Goal: Task Accomplishment & Management: Manage account settings

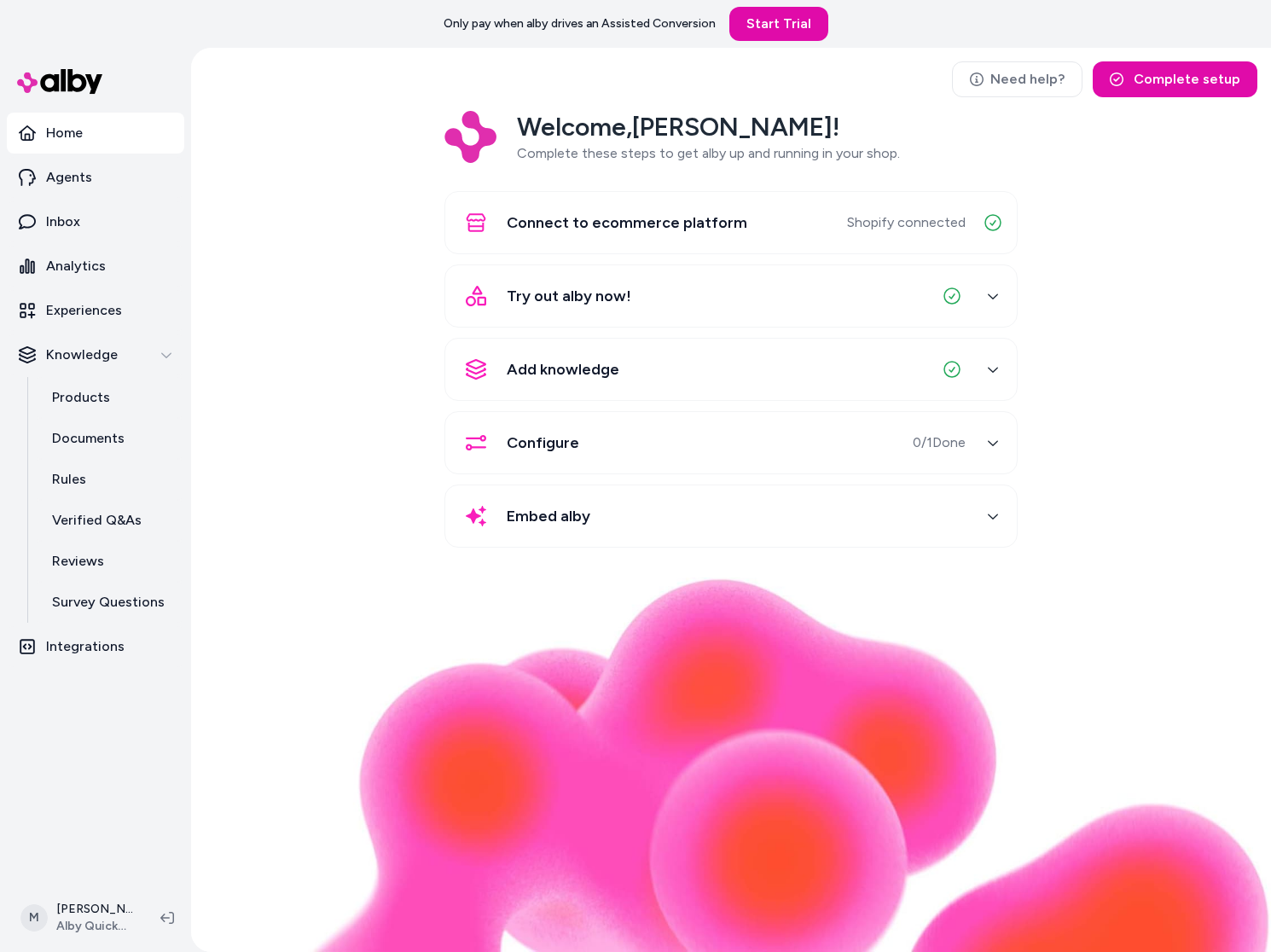
click at [114, 747] on nav "Home Agents Inbox Analytics Experiences Knowledge Products Documents Rules Veri…" at bounding box center [95, 496] width 178 height 767
click at [93, 652] on p "Integrations" at bounding box center [84, 646] width 79 height 21
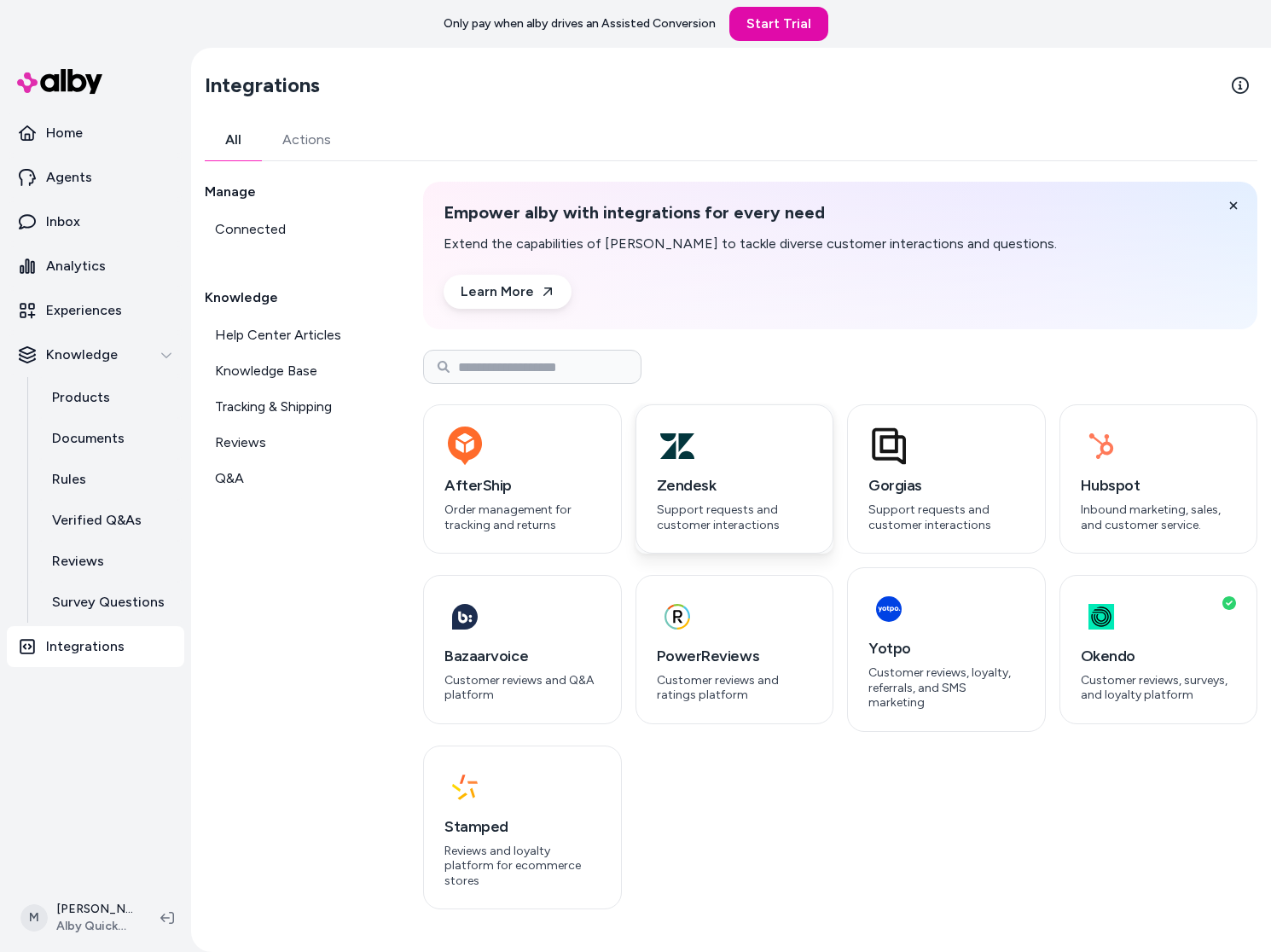
click at [677, 499] on div "Zendesk Support requests and customer interactions" at bounding box center [734, 502] width 156 height 59
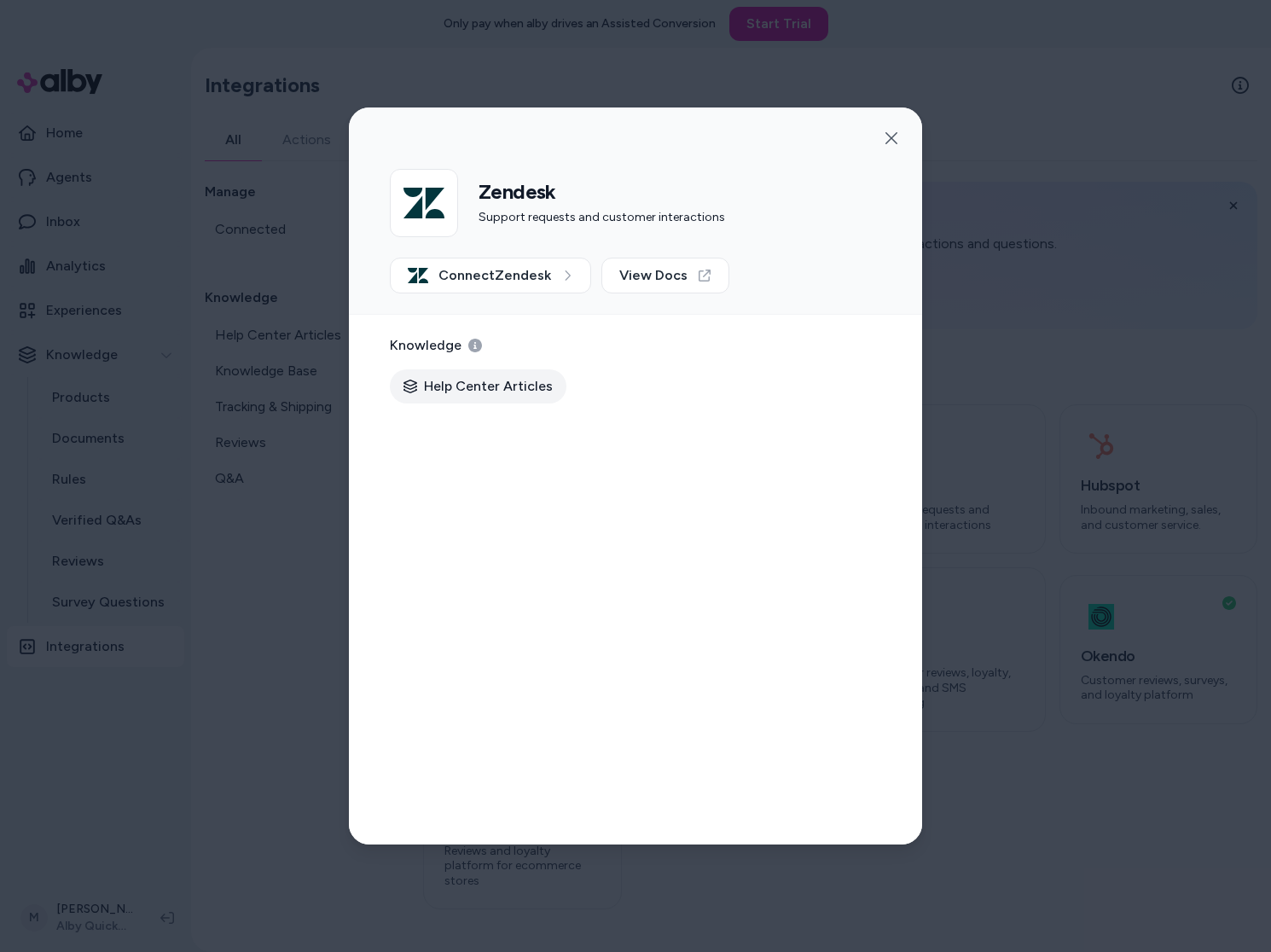
click at [311, 564] on div at bounding box center [635, 476] width 1271 height 952
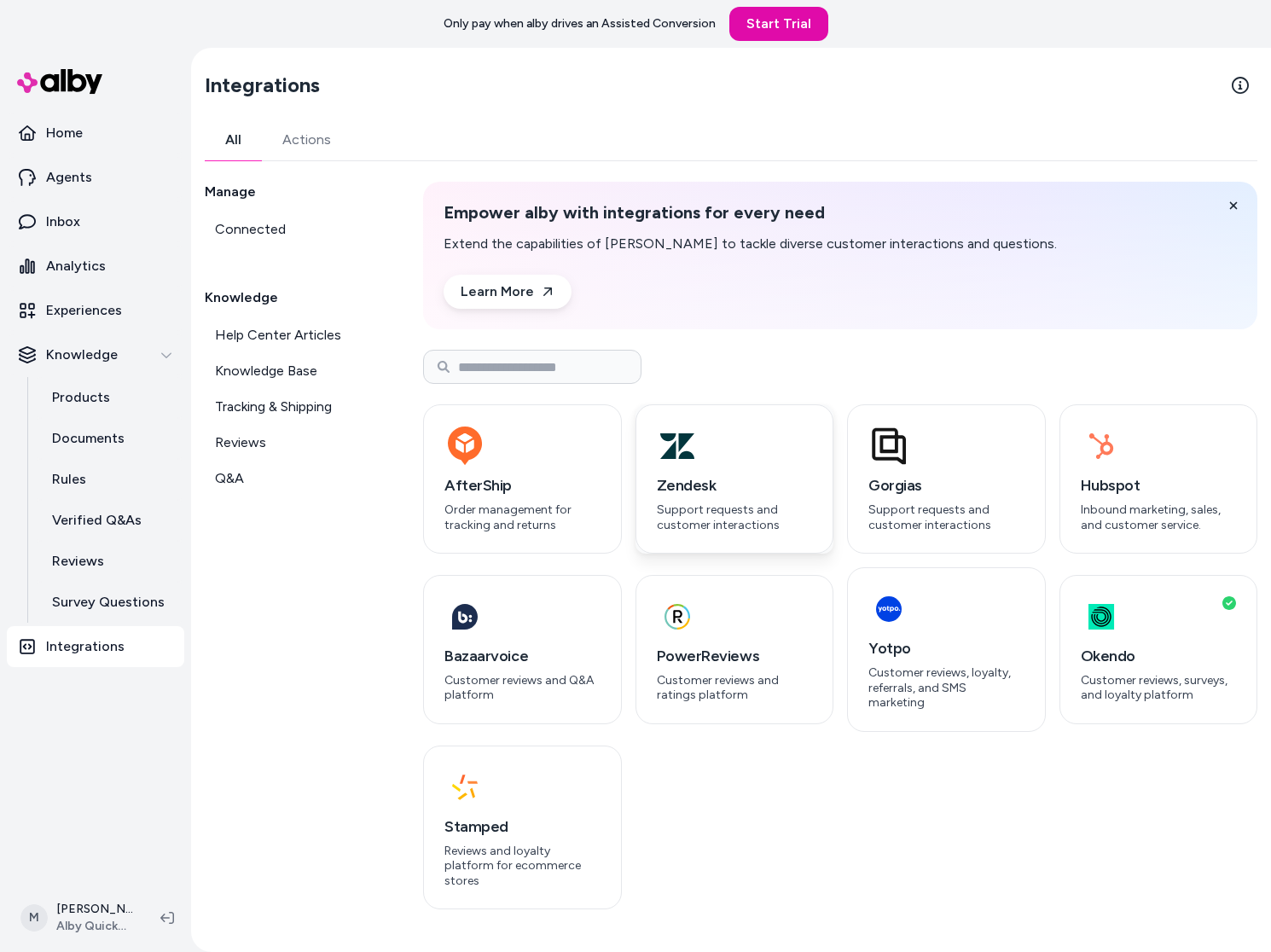
click at [778, 492] on h3 "Zendesk" at bounding box center [734, 485] width 156 height 24
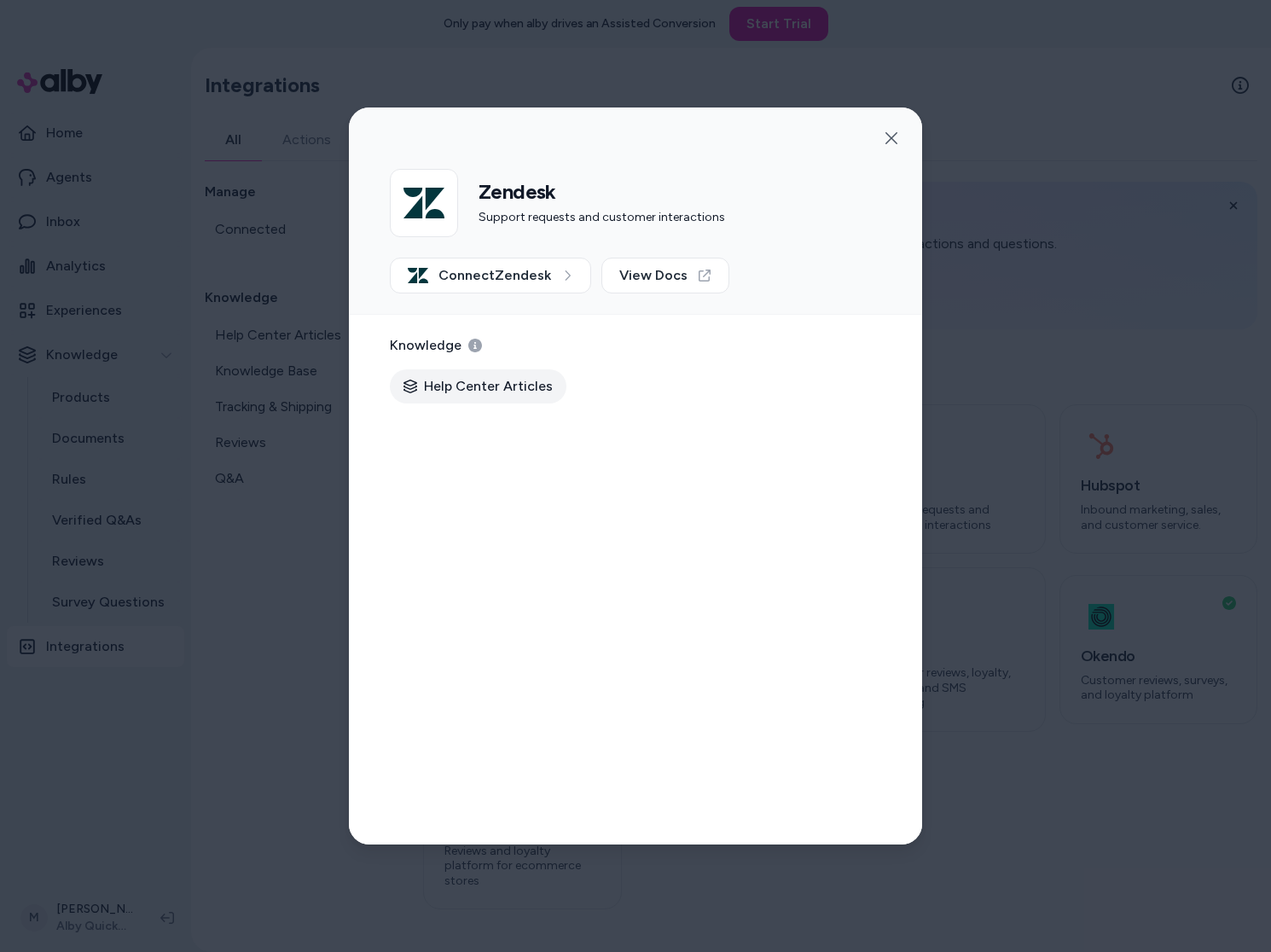
click at [173, 586] on div at bounding box center [635, 476] width 1271 height 952
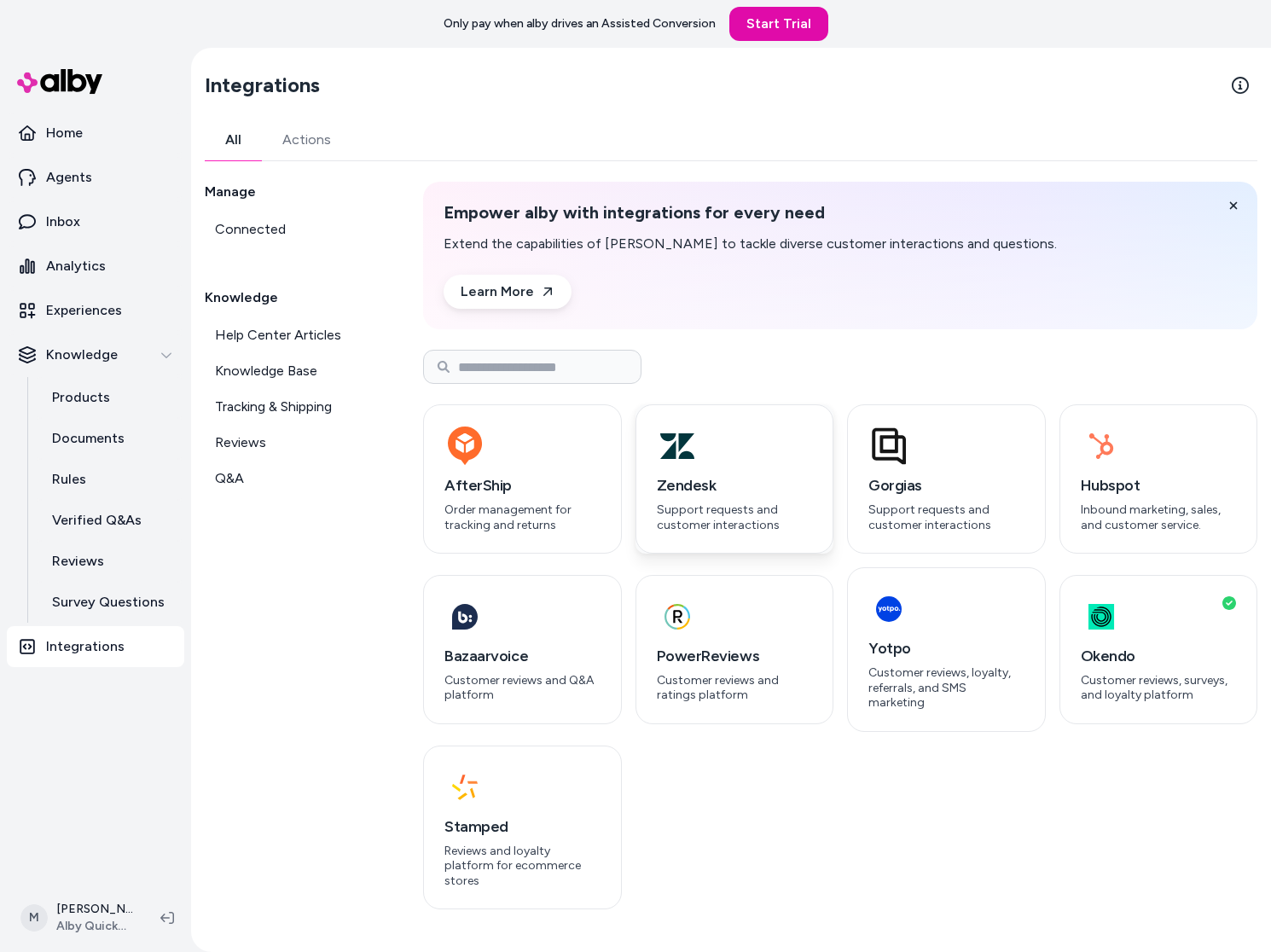
click at [739, 527] on p "Support requests and customer interactions" at bounding box center [734, 518] width 156 height 30
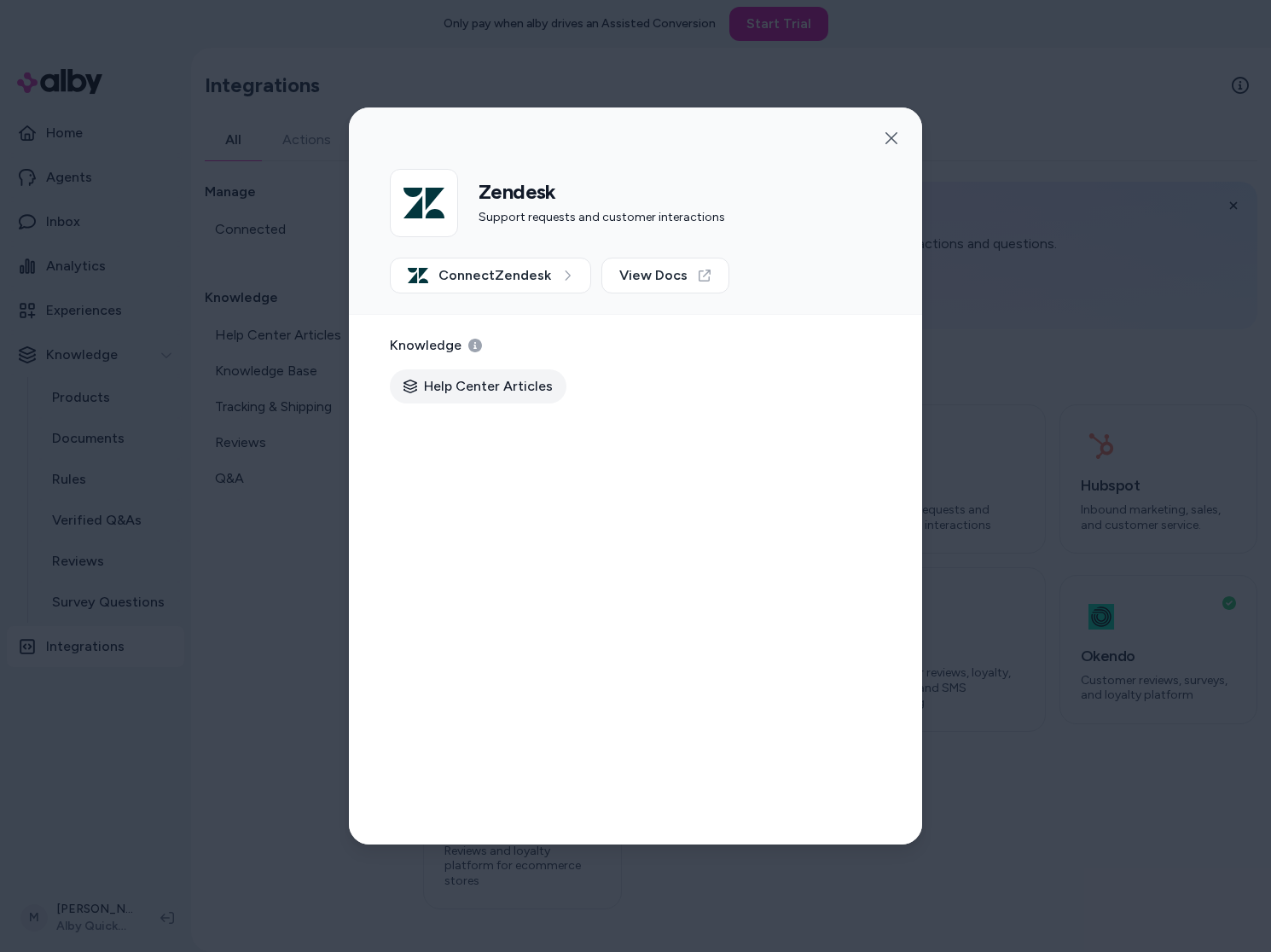
click at [202, 618] on div at bounding box center [635, 476] width 1271 height 952
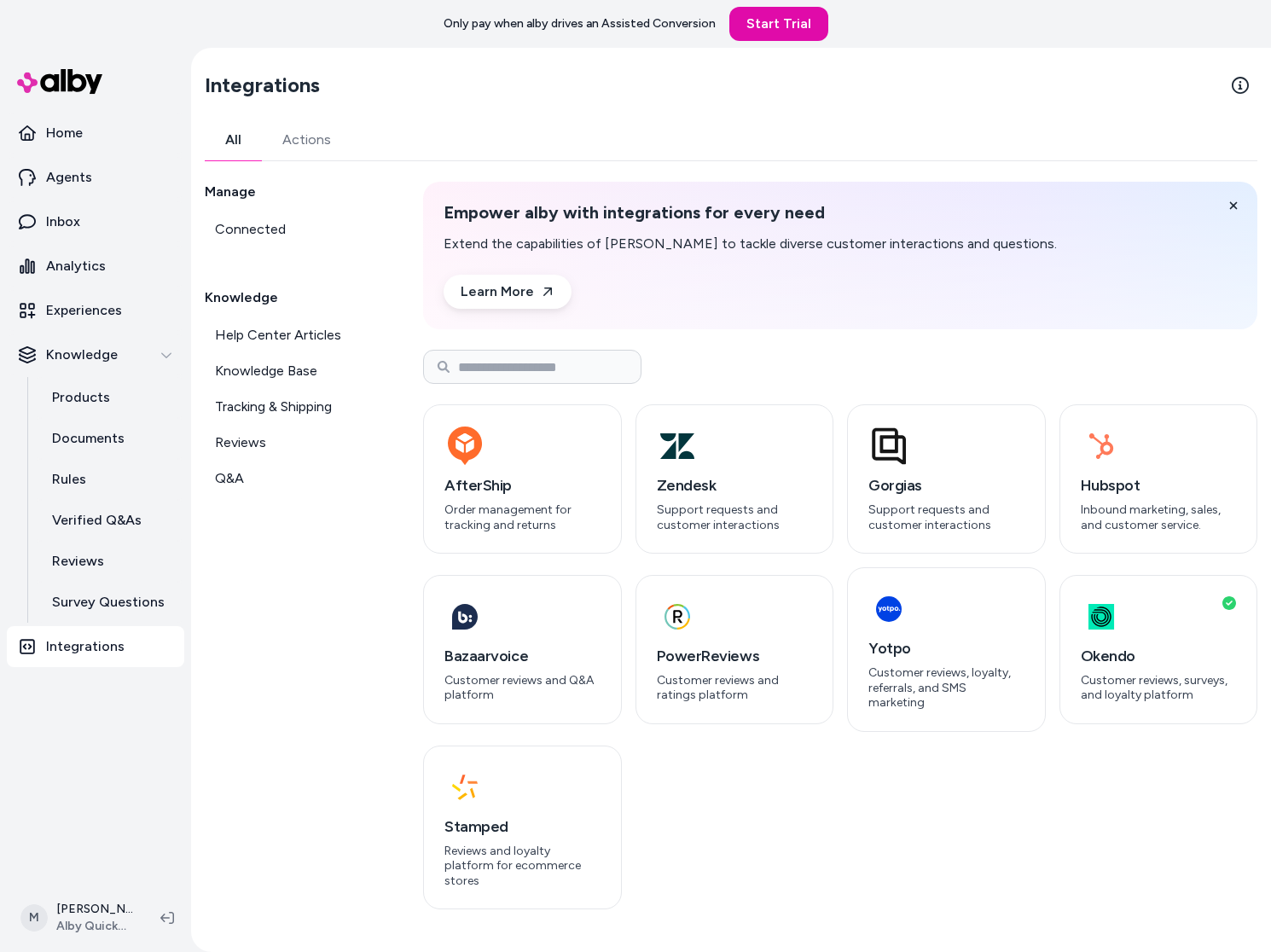
click at [245, 691] on div "Manage Connected Knowledge Help Center Articles Knowledge Base Tracking & Shipp…" at bounding box center [293, 546] width 178 height 727
click at [102, 186] on link "Agents" at bounding box center [95, 177] width 178 height 41
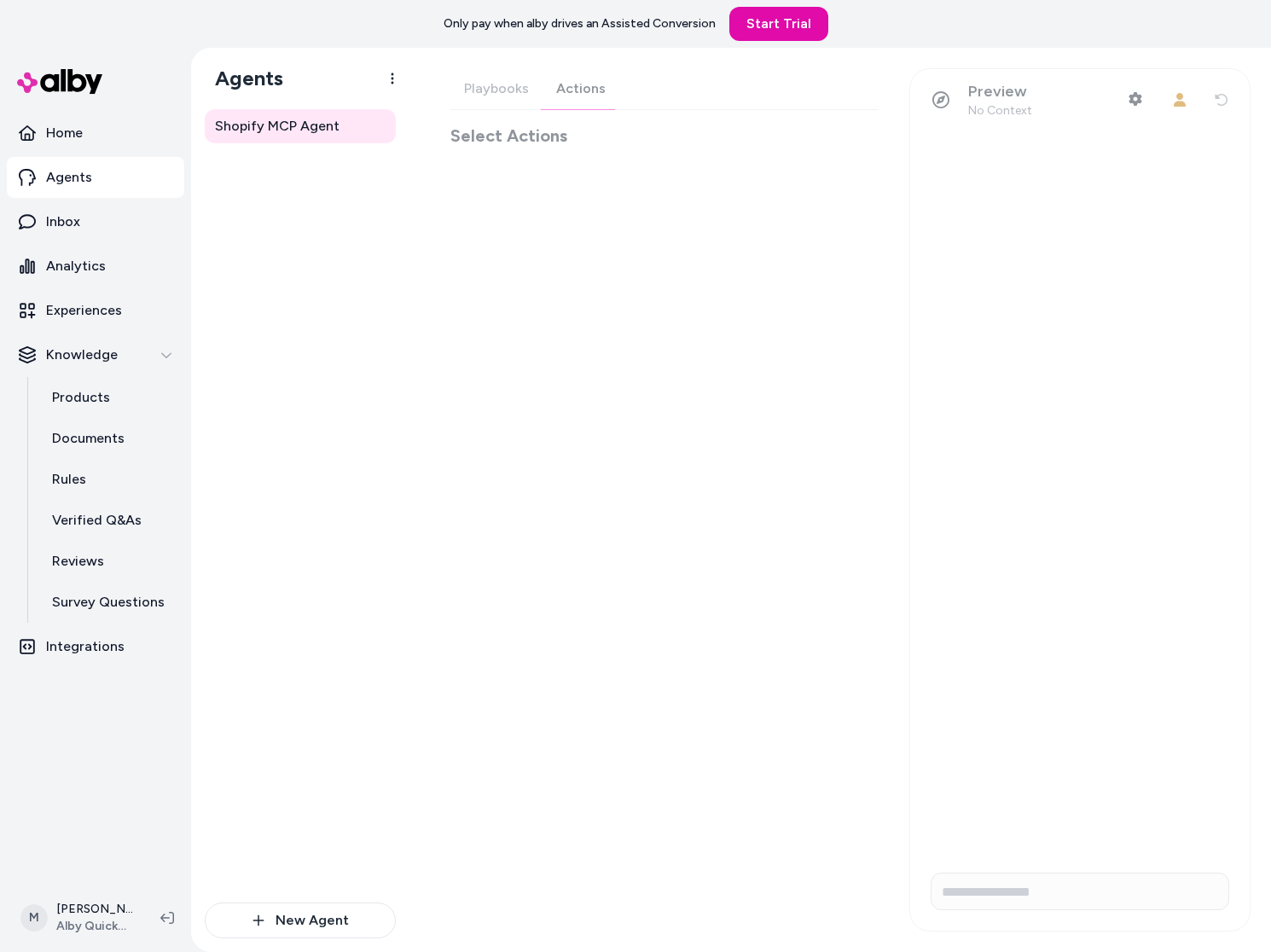
click at [549, 93] on div "Playbooks Actions Select Actions" at bounding box center [664, 108] width 428 height 79
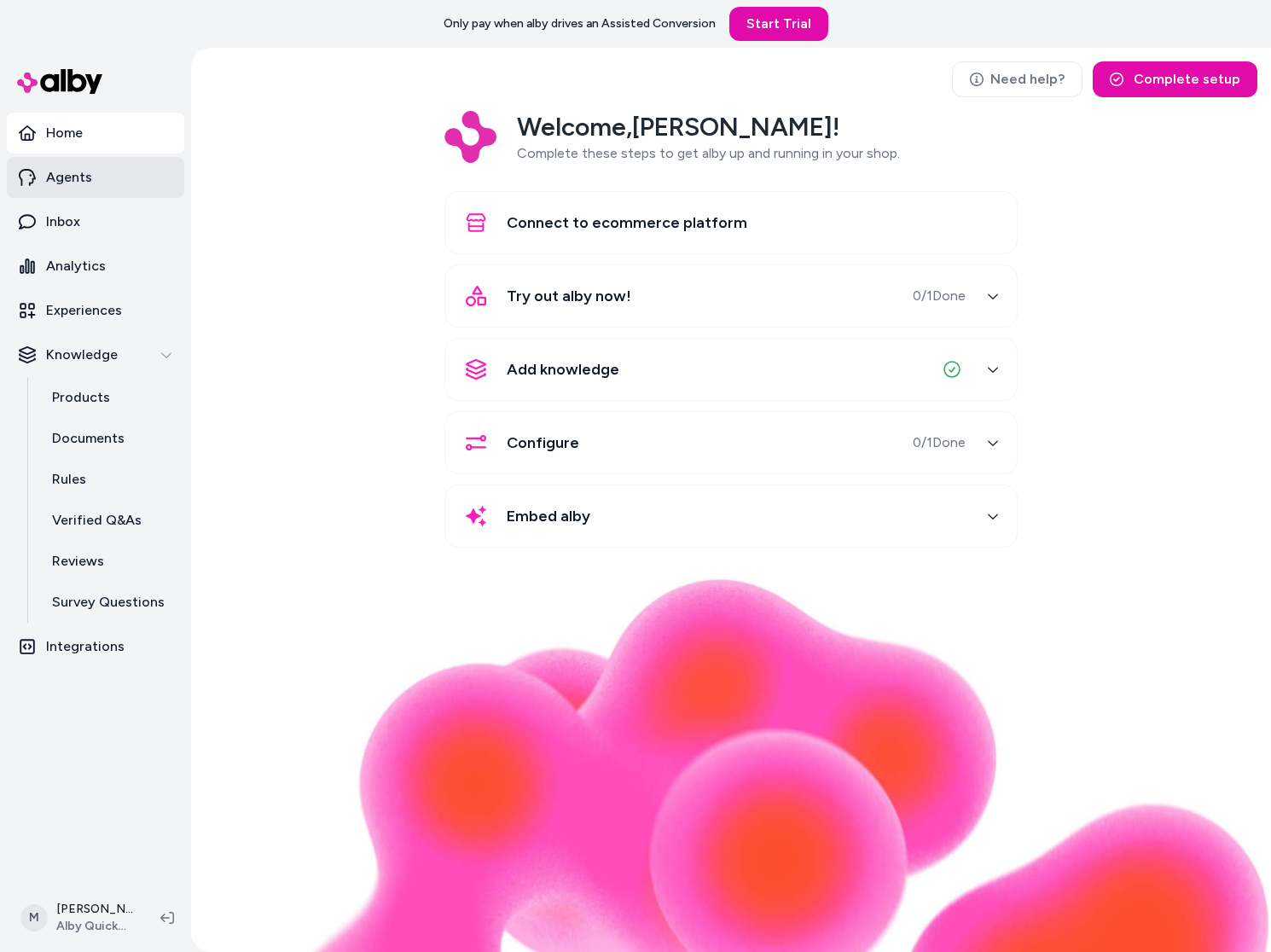
click at [105, 178] on link "Agents" at bounding box center [95, 177] width 178 height 41
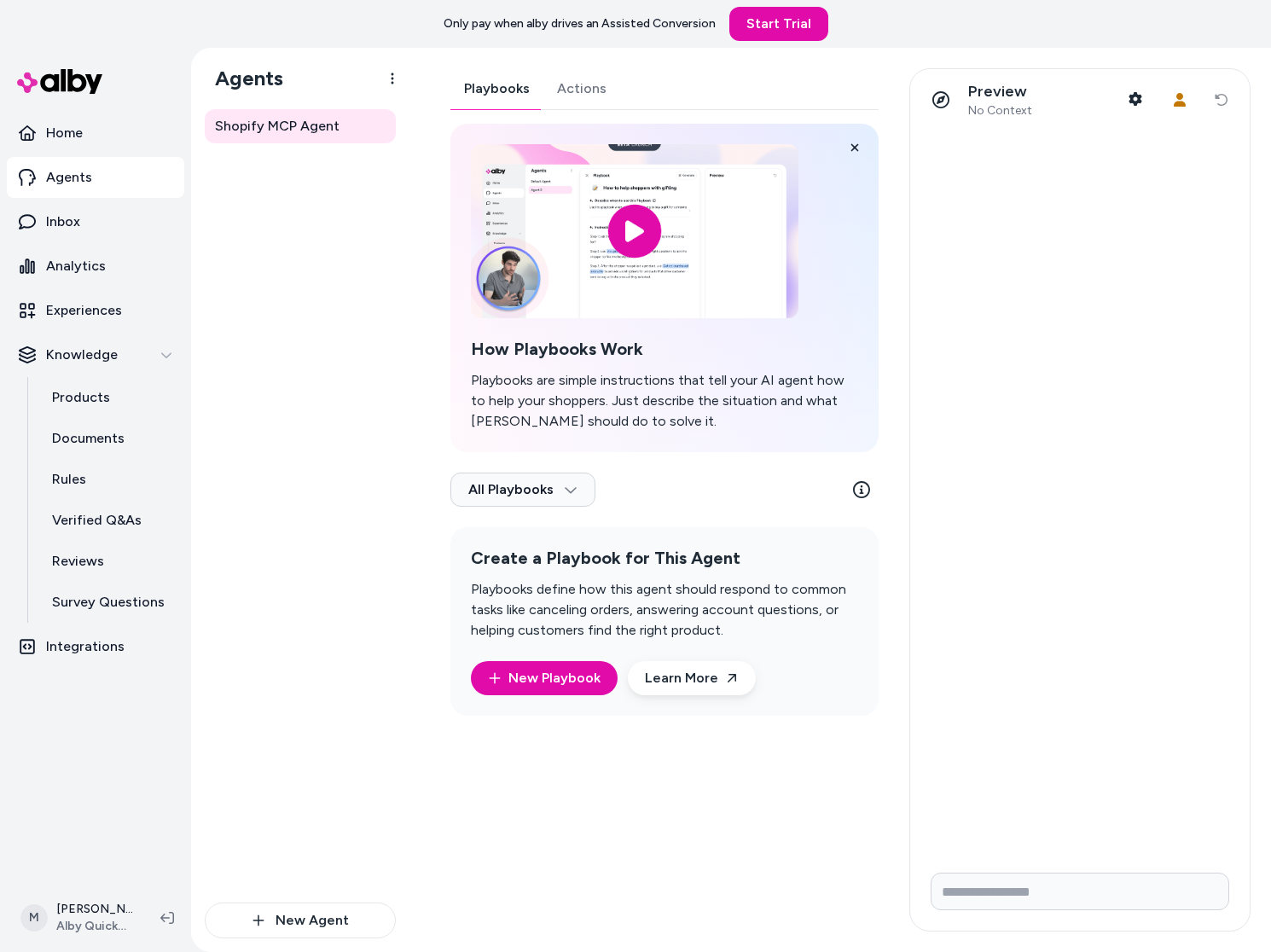
click at [566, 93] on div "Playbooks Actions How Playbooks Work Playbooks are simple instructions that tel…" at bounding box center [664, 392] width 428 height 647
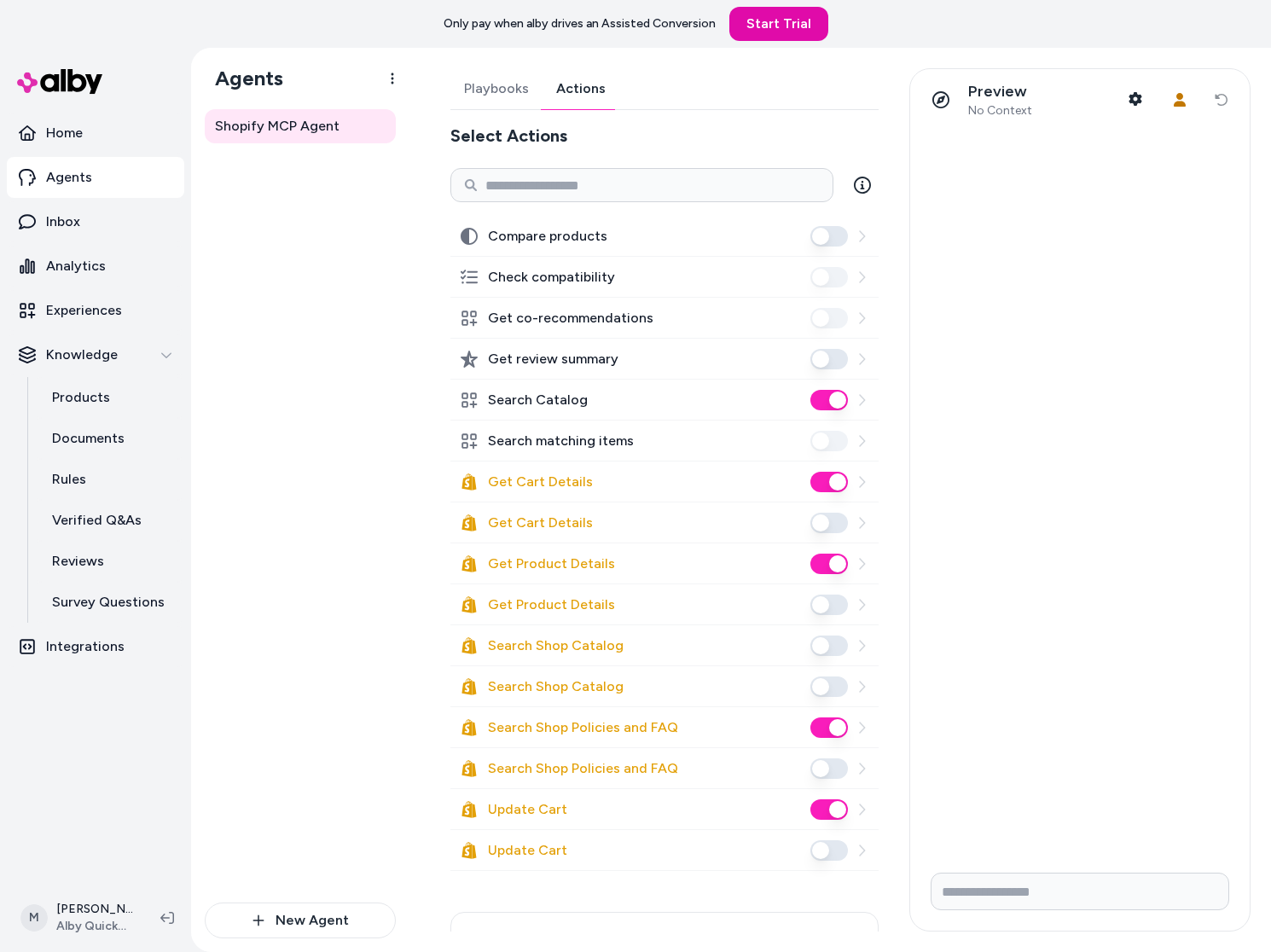
click at [289, 754] on div "Shopify MCP Agent" at bounding box center [300, 506] width 191 height 793
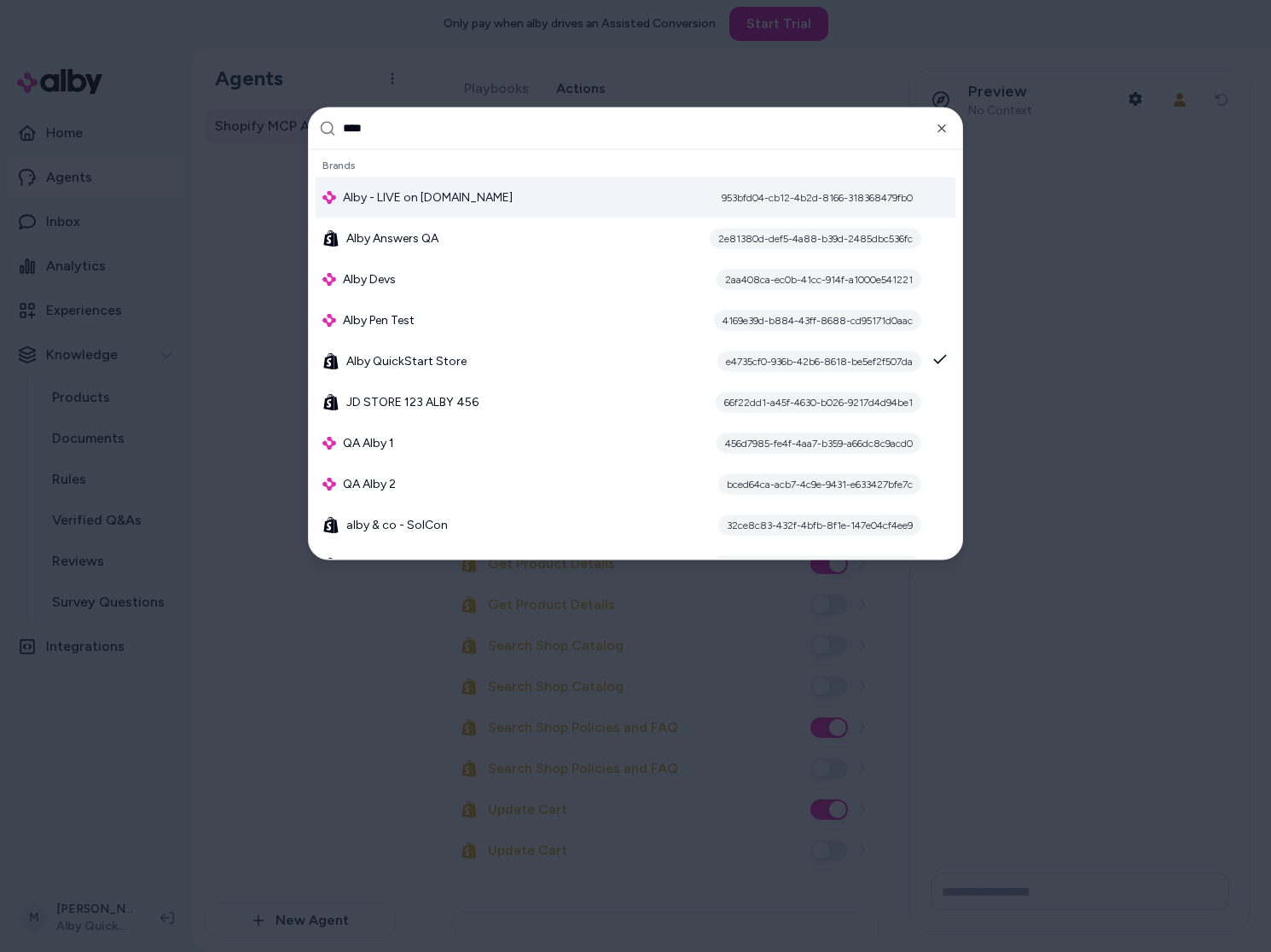
type input "****"
click at [495, 193] on div "Alby - LIVE on [DOMAIN_NAME] 953bfd04-cb12-4b2d-8166-318368479fb0" at bounding box center [636, 197] width 640 height 41
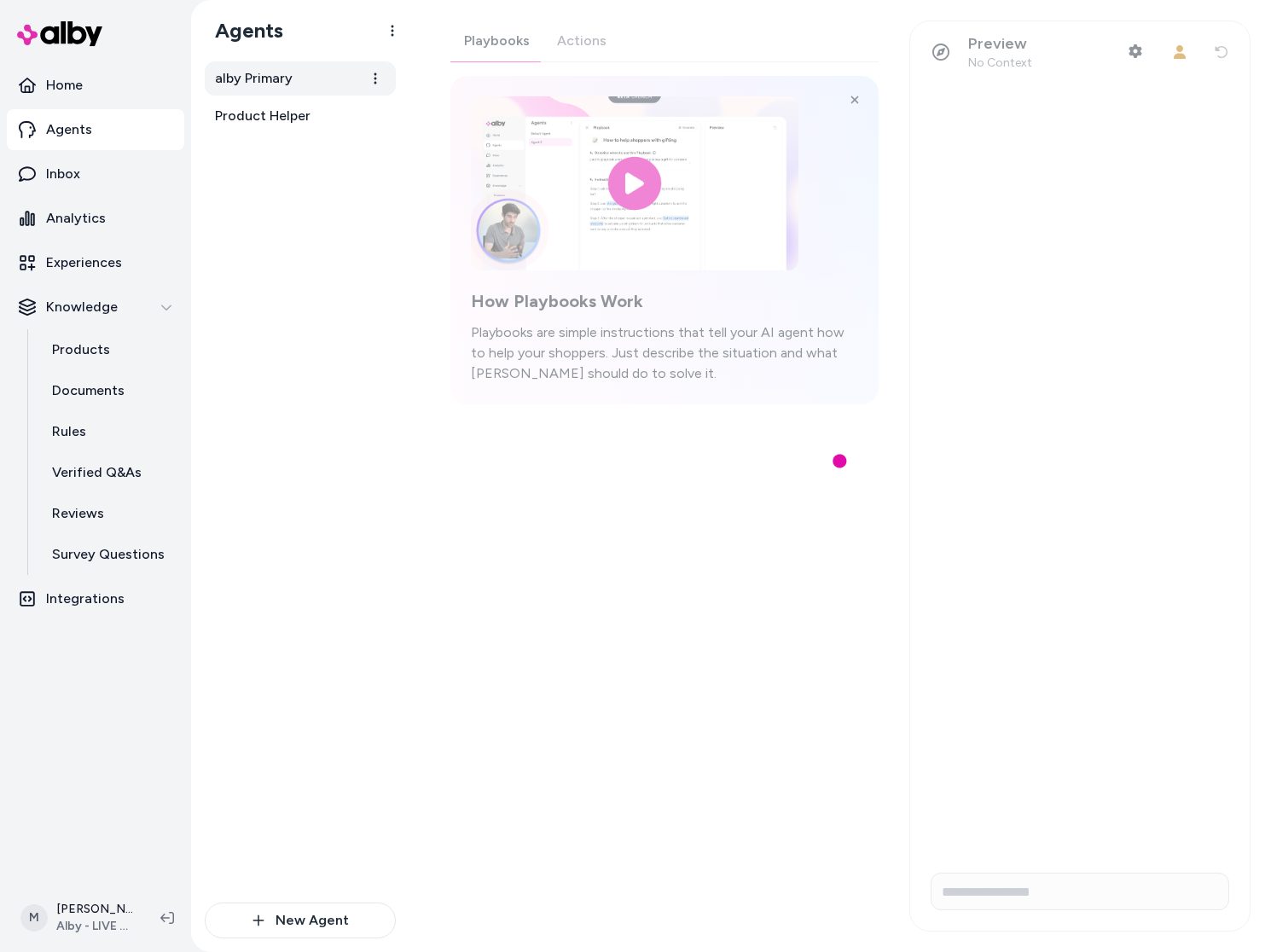
click at [351, 81] on link "alby Primary" at bounding box center [300, 79] width 191 height 34
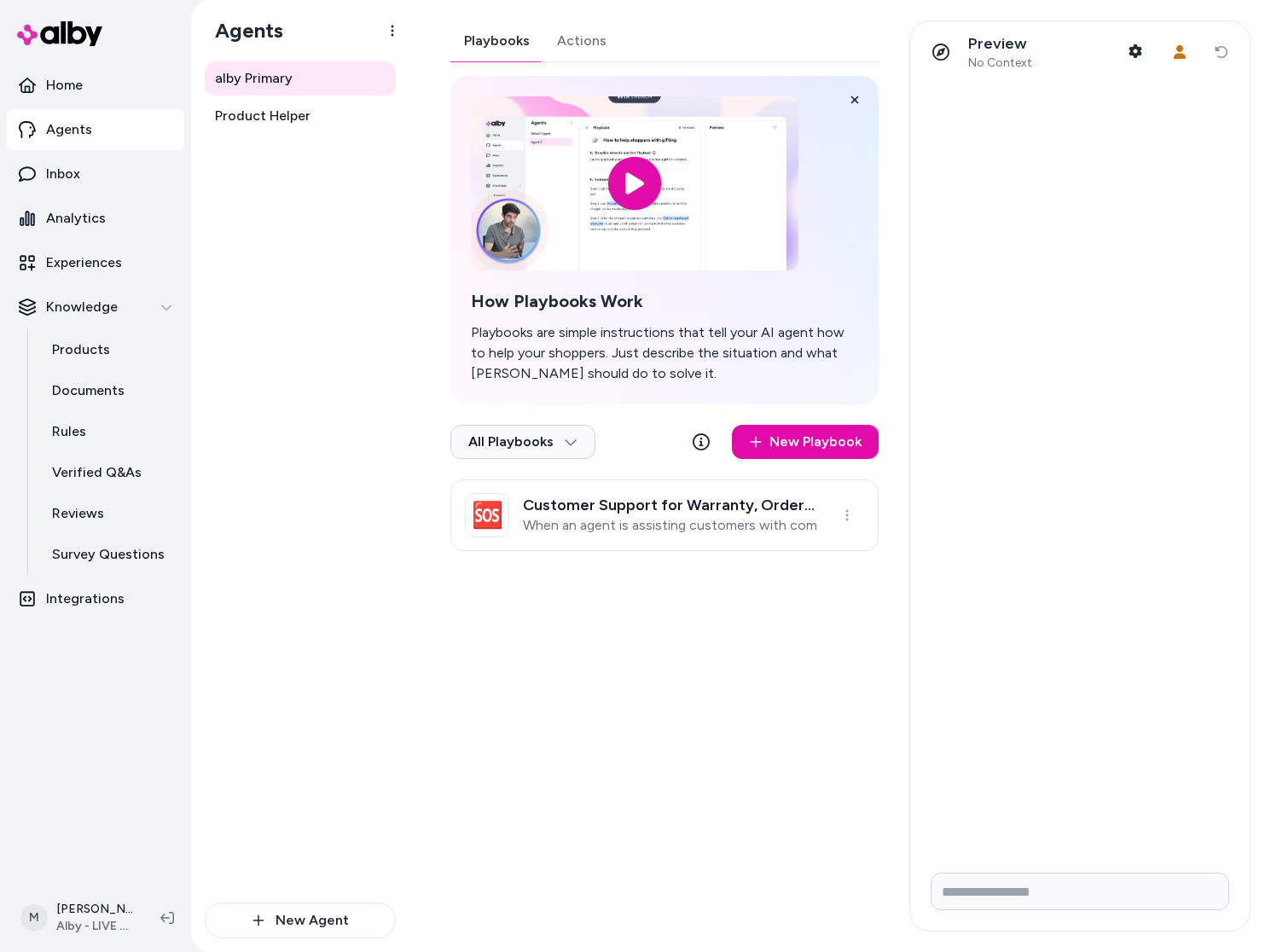
click at [582, 39] on div "Playbooks Actions How Playbooks Work Playbooks are simple instructions that tel…" at bounding box center [664, 286] width 428 height 531
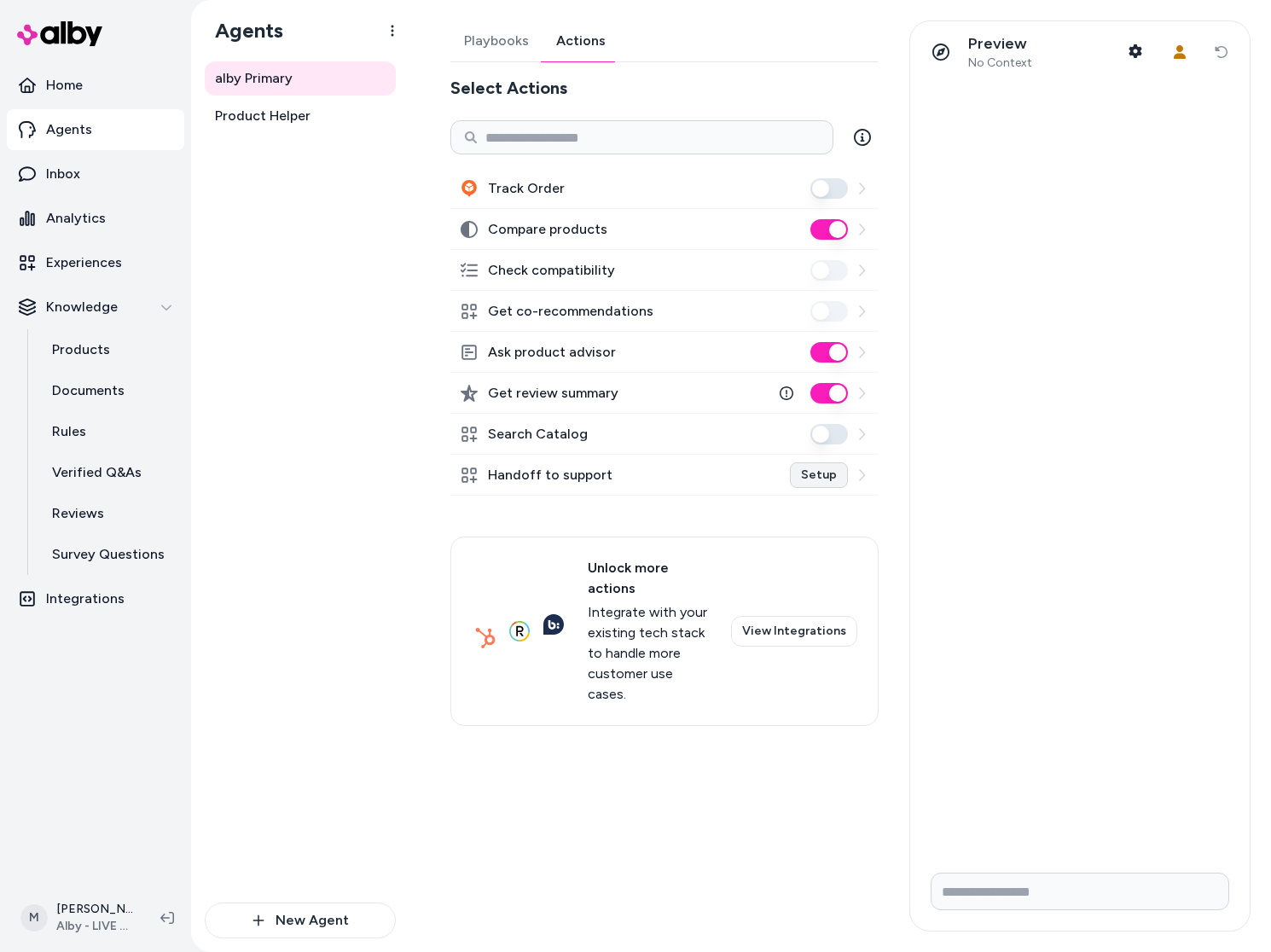
click at [836, 473] on link "Setup" at bounding box center [819, 475] width 58 height 26
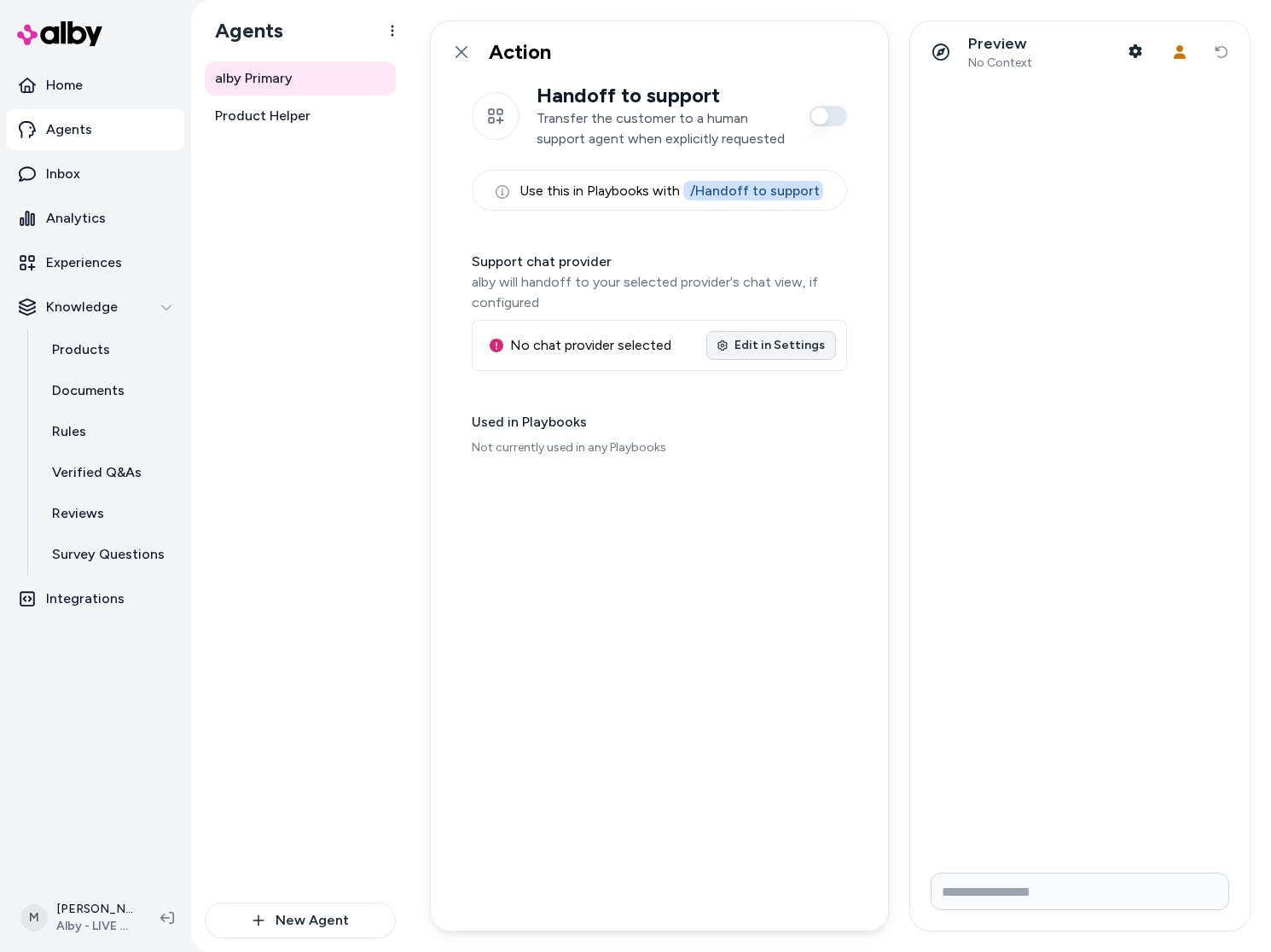
click at [779, 345] on link "Edit in Settings" at bounding box center [771, 345] width 129 height 29
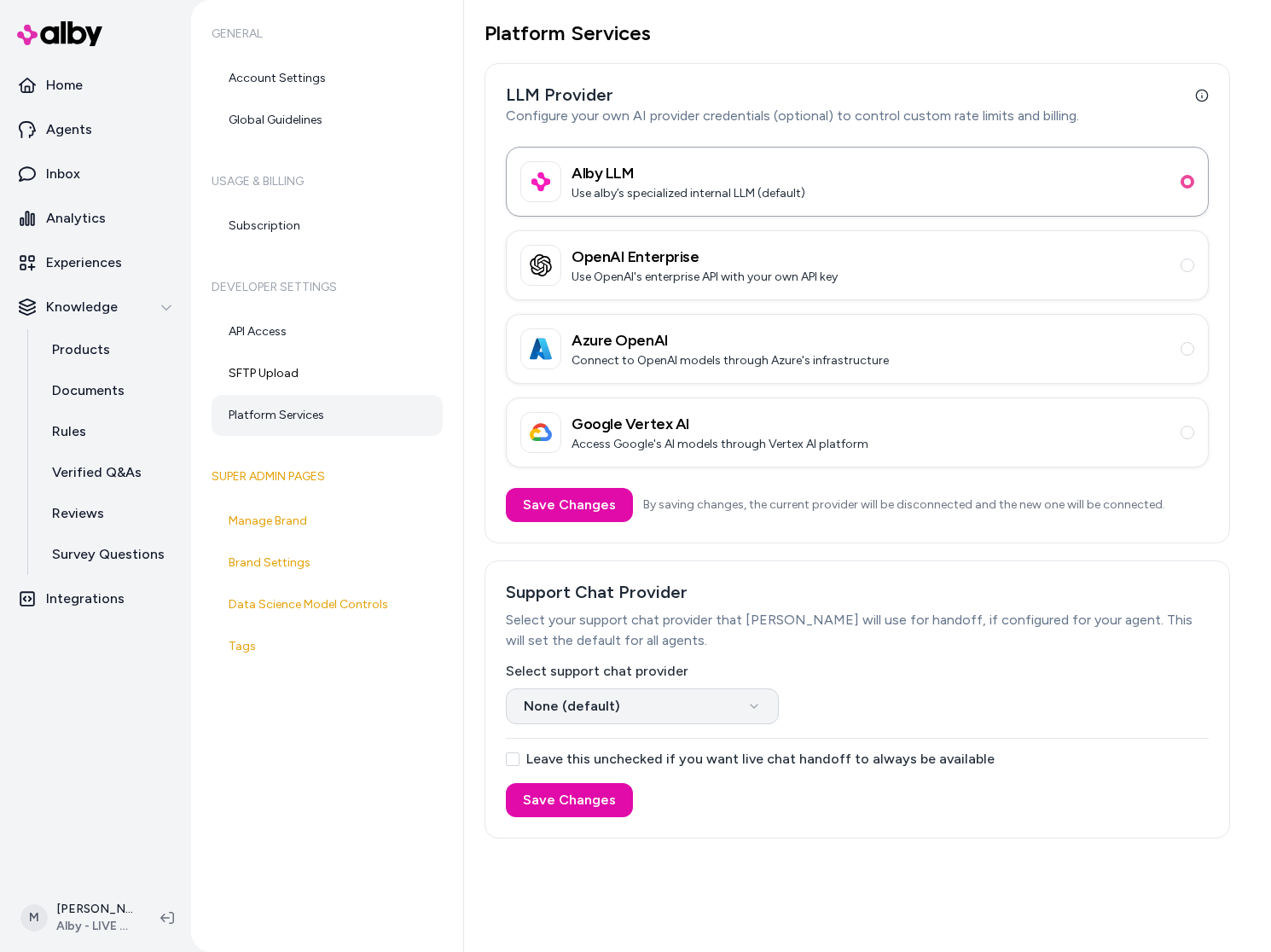
click at [632, 714] on html "Home Agents Inbox Analytics Experiences Knowledge Products Documents Rules Veri…" at bounding box center [635, 476] width 1271 height 952
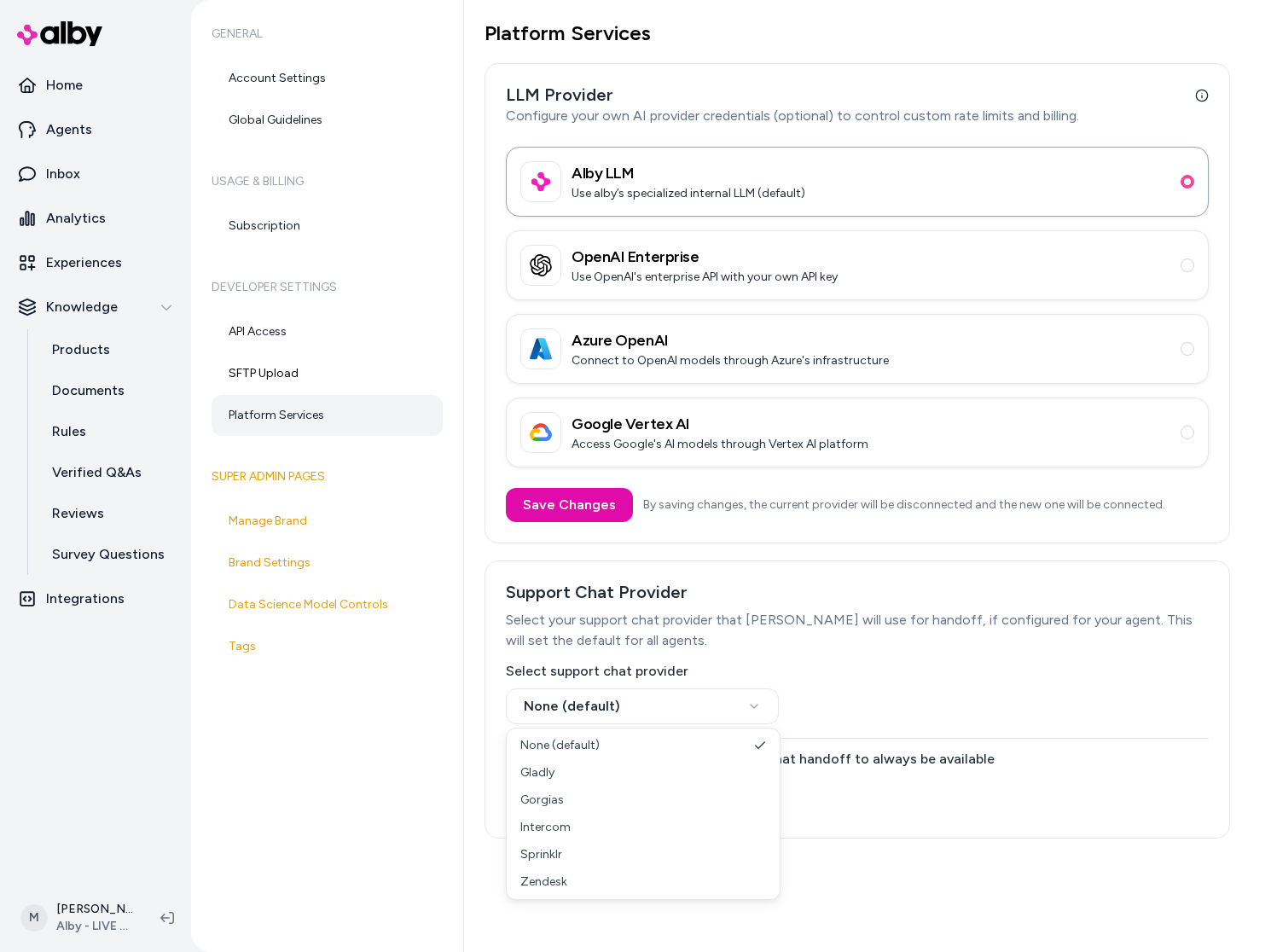
click at [953, 632] on html "Home Agents Inbox Analytics Experiences Knowledge Products Documents Rules Veri…" at bounding box center [635, 476] width 1271 height 952
click at [769, 761] on label "Leave this unchecked if you want live chat handoff to always be available" at bounding box center [857, 759] width 703 height 14
click at [520, 761] on button "Leave this unchecked if you want live chat handoff to always be available" at bounding box center [513, 759] width 14 height 14
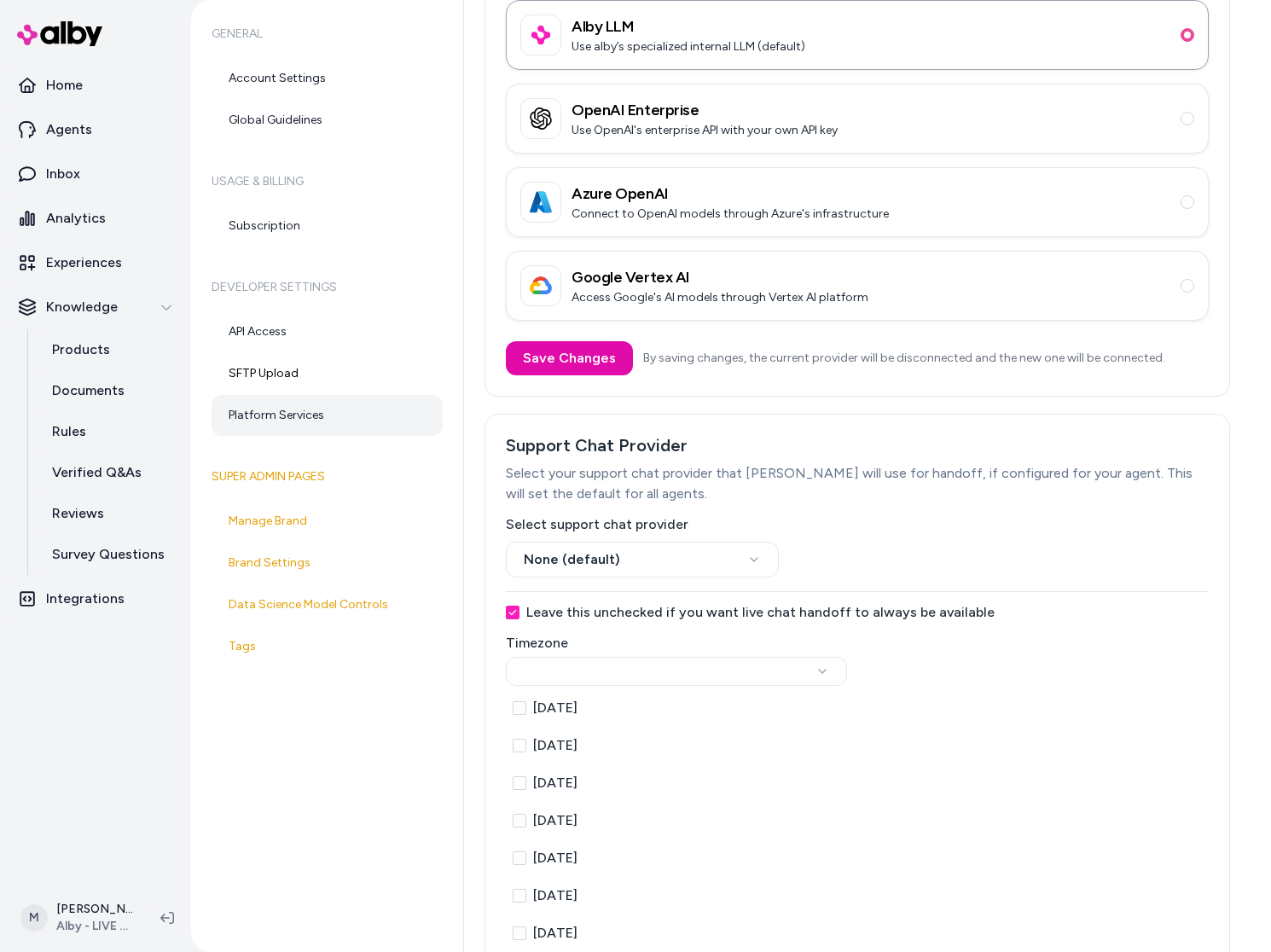
scroll to position [233, 0]
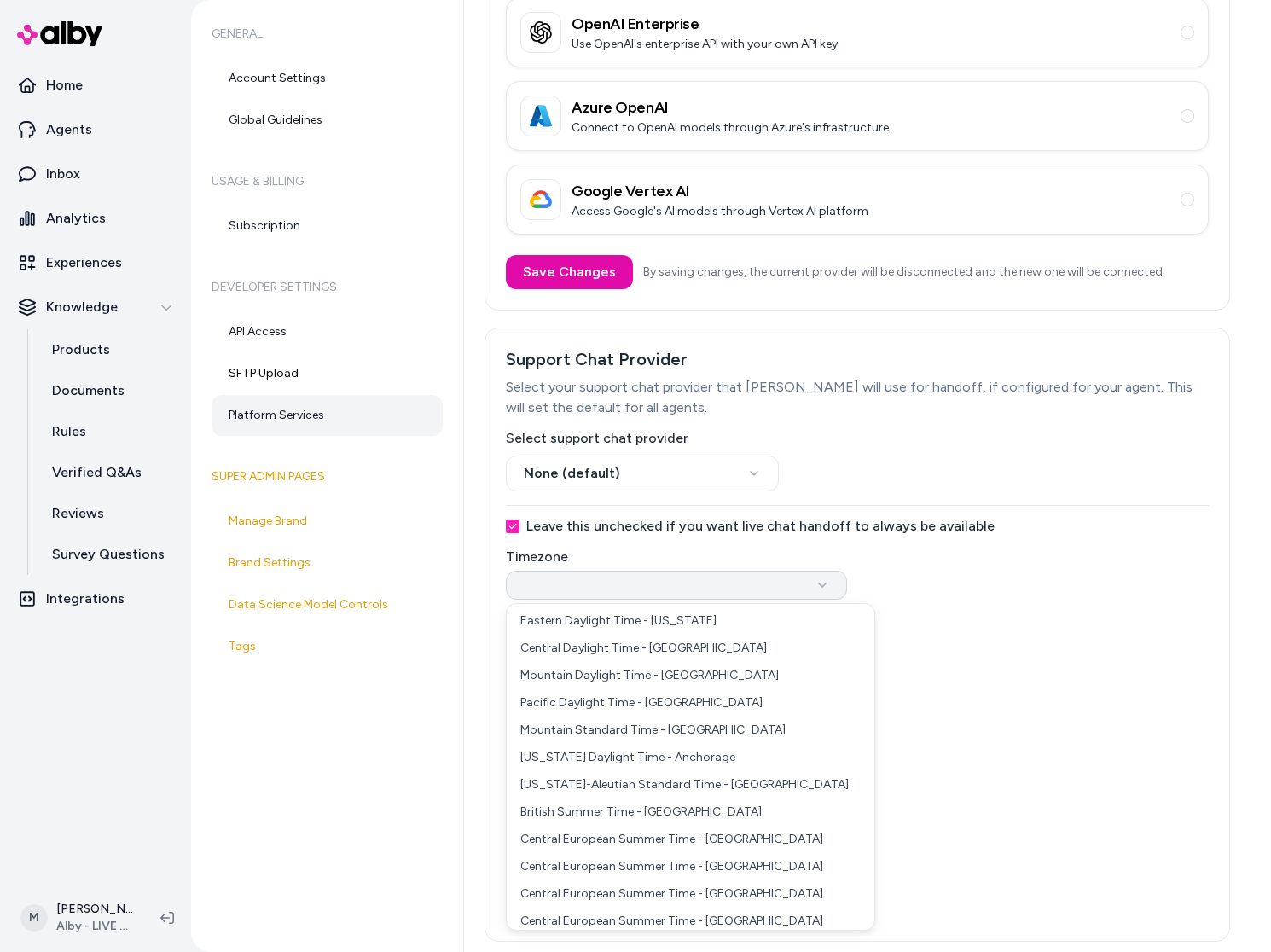
click at [798, 583] on html "Home Agents Inbox Analytics Experiences Knowledge Products Documents Rules Veri…" at bounding box center [635, 476] width 1271 height 952
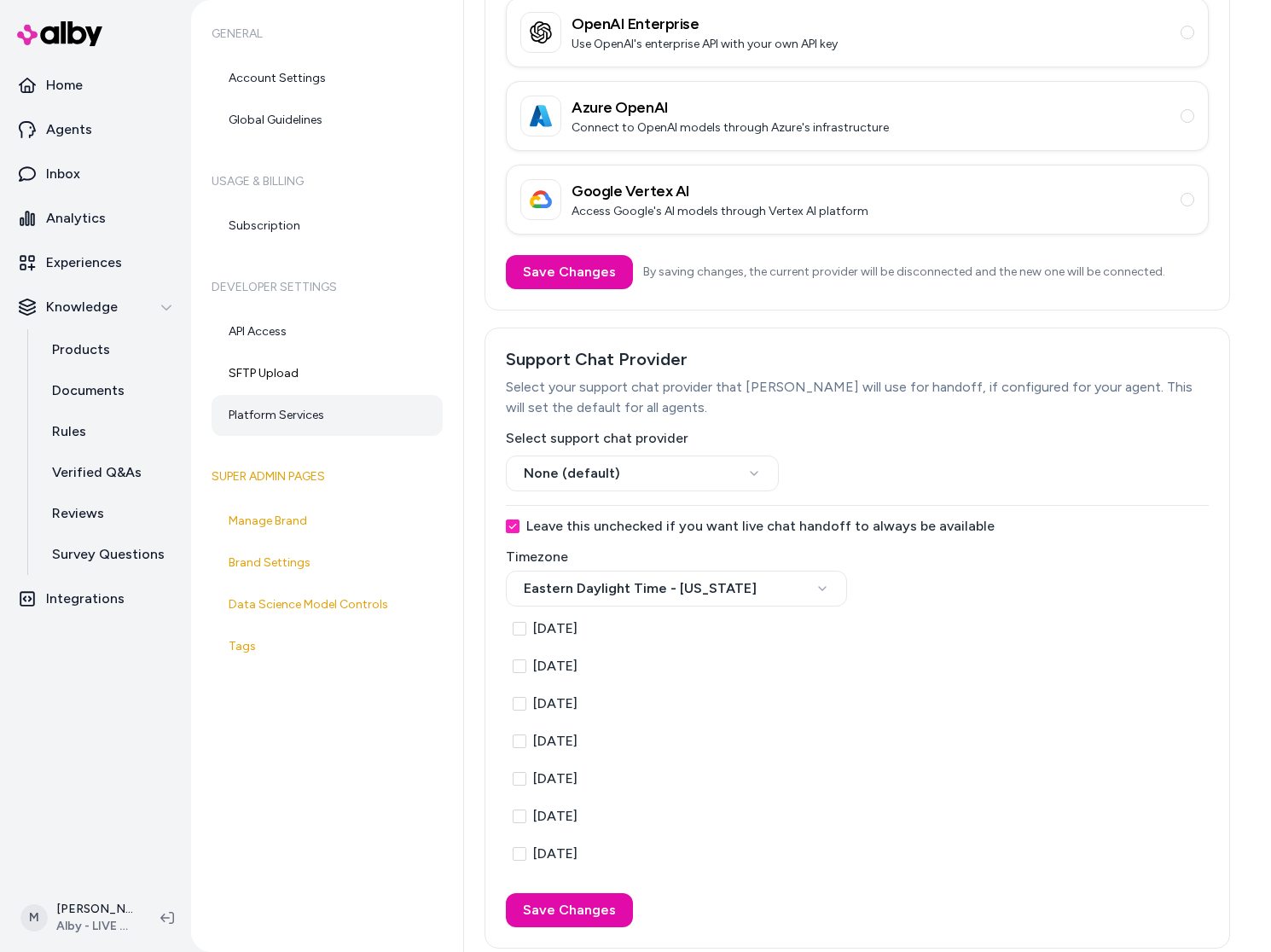
click at [561, 631] on span "Sunday" at bounding box center [555, 628] width 45 height 17
click at [527, 631] on button "Sunday" at bounding box center [520, 629] width 14 height 14
click at [1046, 628] on icon "button" at bounding box center [1051, 628] width 10 height 10
click at [1043, 628] on html "Home Agents Inbox Analytics Experiences Knowledge Products Documents Rules Veri…" at bounding box center [635, 476] width 1271 height 952
click at [584, 677] on div "Monday" at bounding box center [857, 666] width 703 height 31
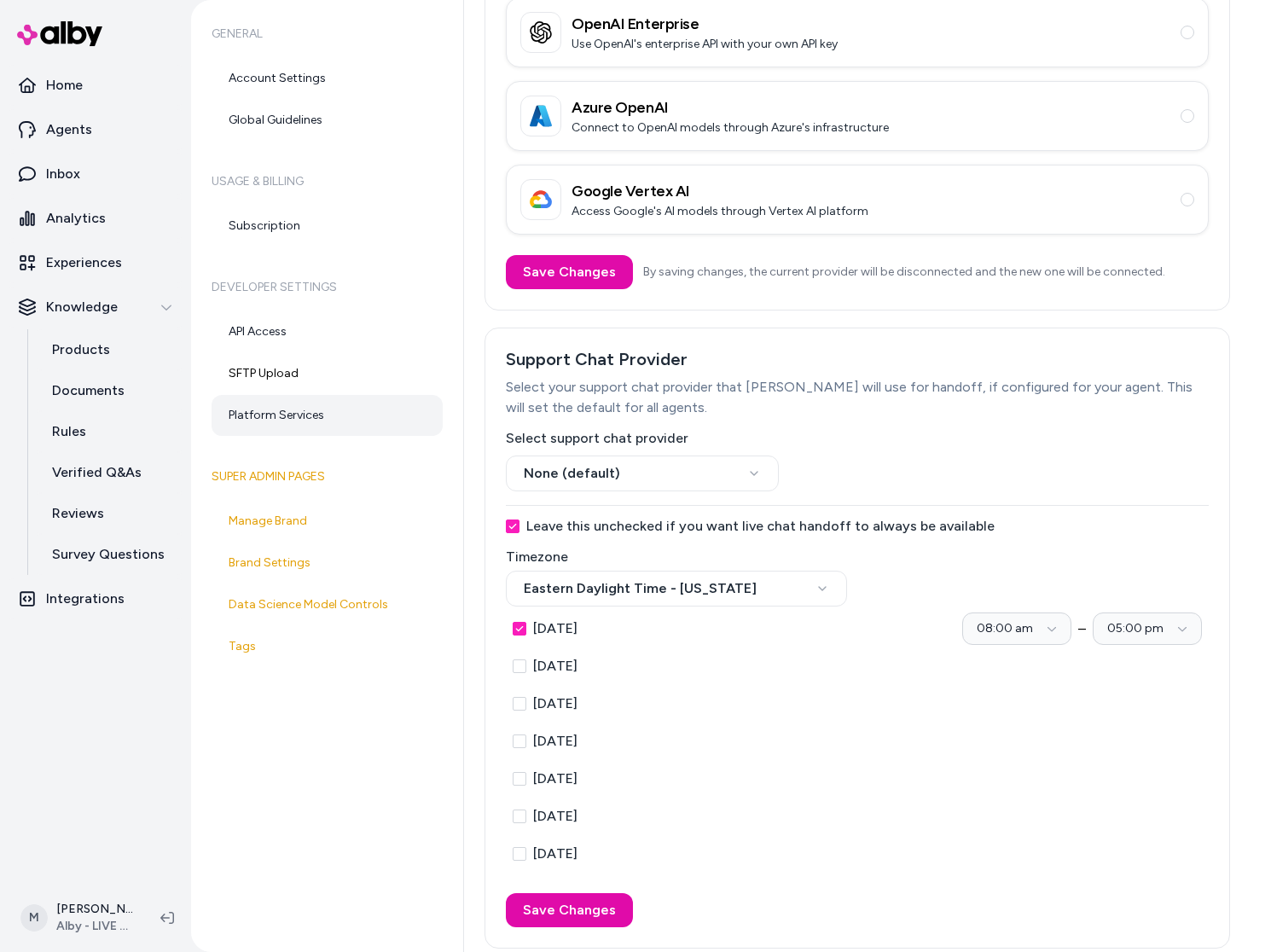
click at [572, 666] on span "Monday" at bounding box center [555, 666] width 45 height 17
click at [527, 666] on button "Monday" at bounding box center [520, 666] width 14 height 14
click at [566, 693] on div "Tuesday" at bounding box center [857, 704] width 703 height 31
click at [556, 666] on span "Monday" at bounding box center [555, 666] width 45 height 17
click at [527, 666] on button "Monday" at bounding box center [520, 666] width 14 height 14
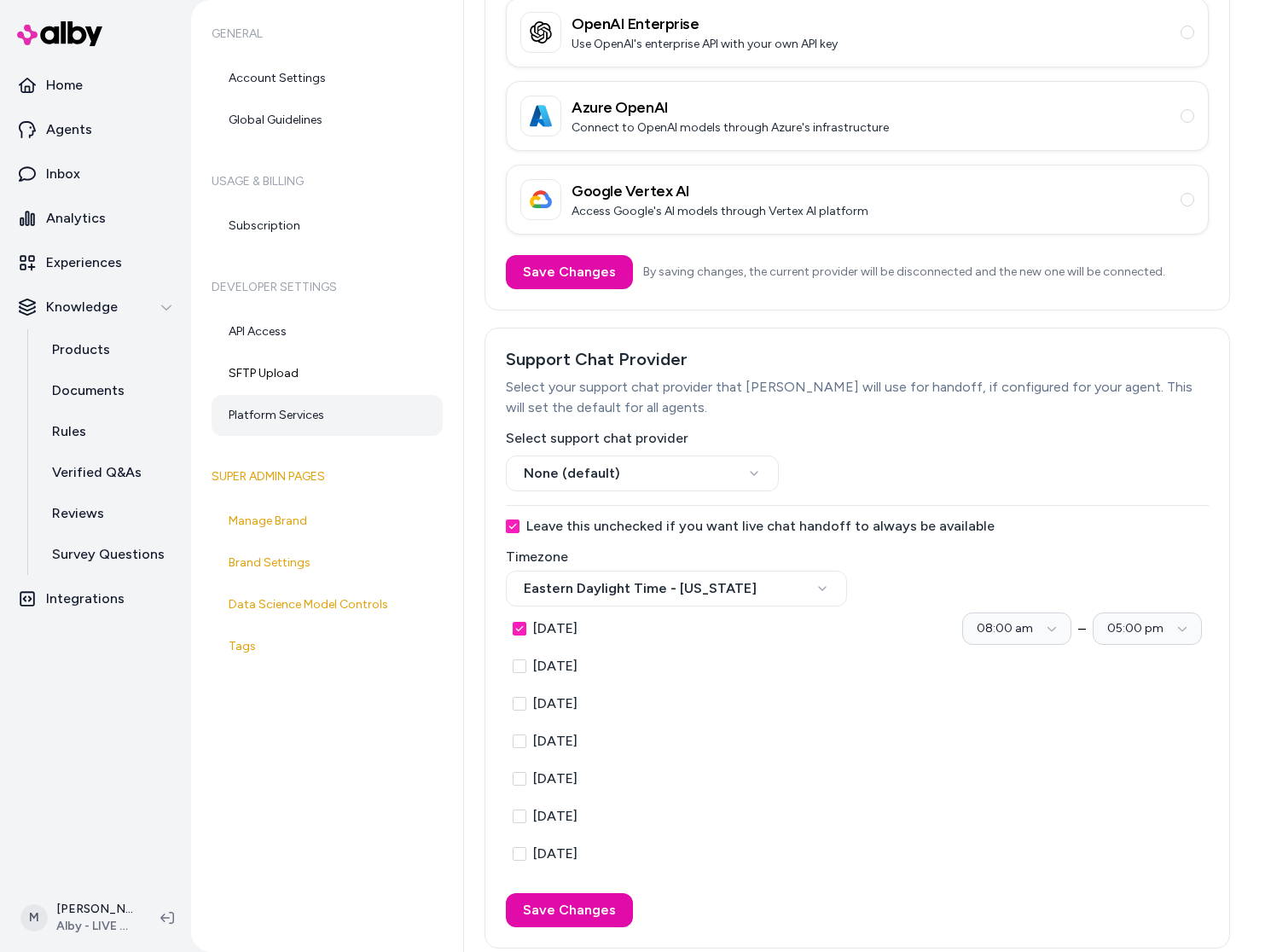
click at [556, 628] on span "Sunday" at bounding box center [555, 628] width 45 height 17
click at [527, 628] on button "Sunday" at bounding box center [520, 629] width 14 height 14
drag, startPoint x: 519, startPoint y: 362, endPoint x: 952, endPoint y: 888, distance: 681.3
click at [952, 888] on div "Support Chat Provider Select your support chat provider that alby will use for …" at bounding box center [857, 638] width 703 height 578
click at [958, 891] on div "Leave this unchecked if you want live chat handoff to always be available Timez…" at bounding box center [857, 715] width 703 height 422
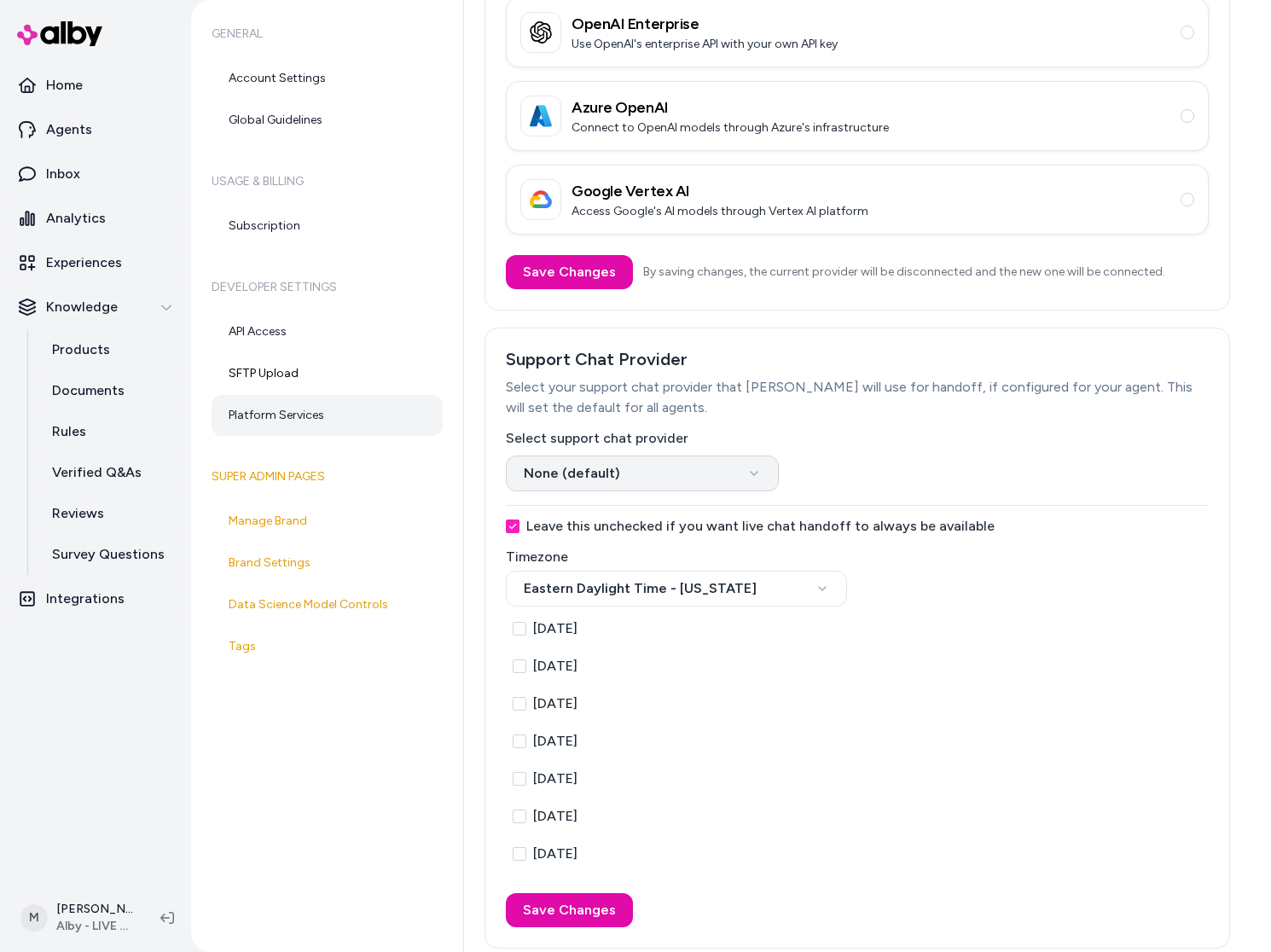
click at [694, 467] on html "Home Agents Inbox Analytics Experiences Knowledge Products Documents Rules Veri…" at bounding box center [635, 476] width 1271 height 952
click at [672, 481] on html "Home Agents Inbox Analytics Experiences Knowledge Products Documents Rules Veri…" at bounding box center [635, 476] width 1271 height 952
drag, startPoint x: 919, startPoint y: 507, endPoint x: 909, endPoint y: 505, distance: 10.2
click at [916, 509] on div "Leave this unchecked if you want live chat handoff to always be available Timez…" at bounding box center [857, 715] width 703 height 422
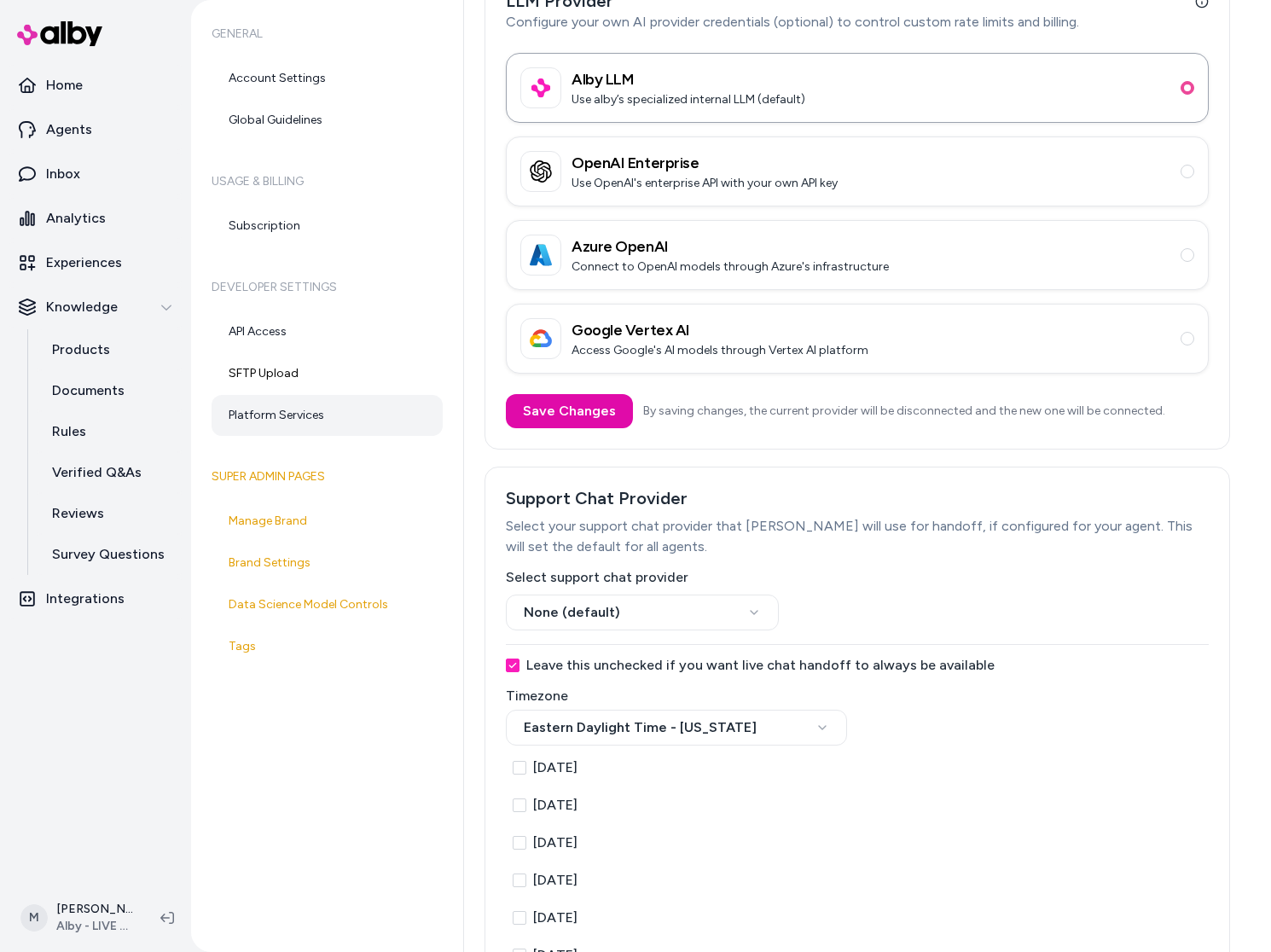
scroll to position [0, 0]
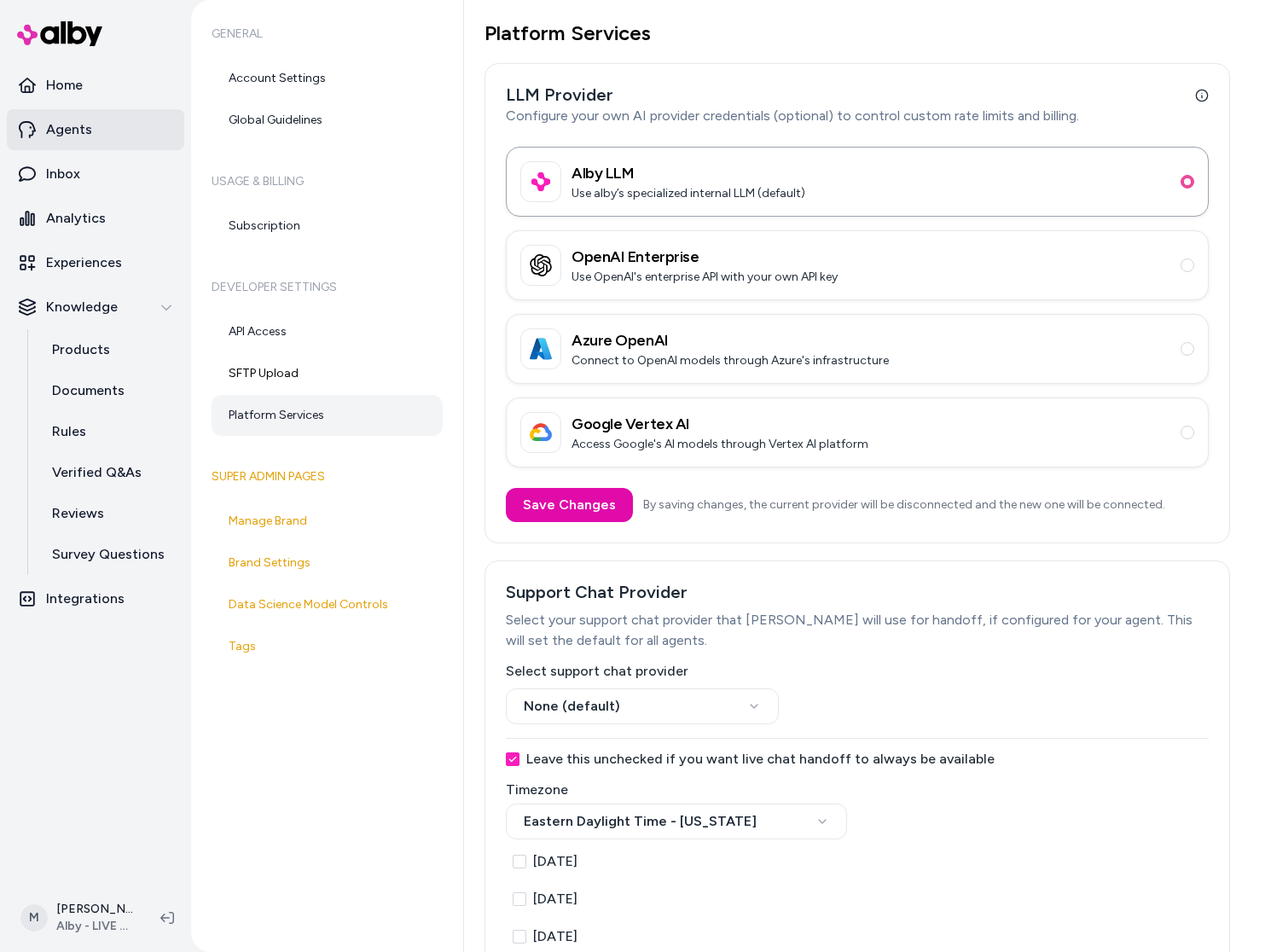
click at [98, 131] on link "Agents" at bounding box center [95, 129] width 178 height 41
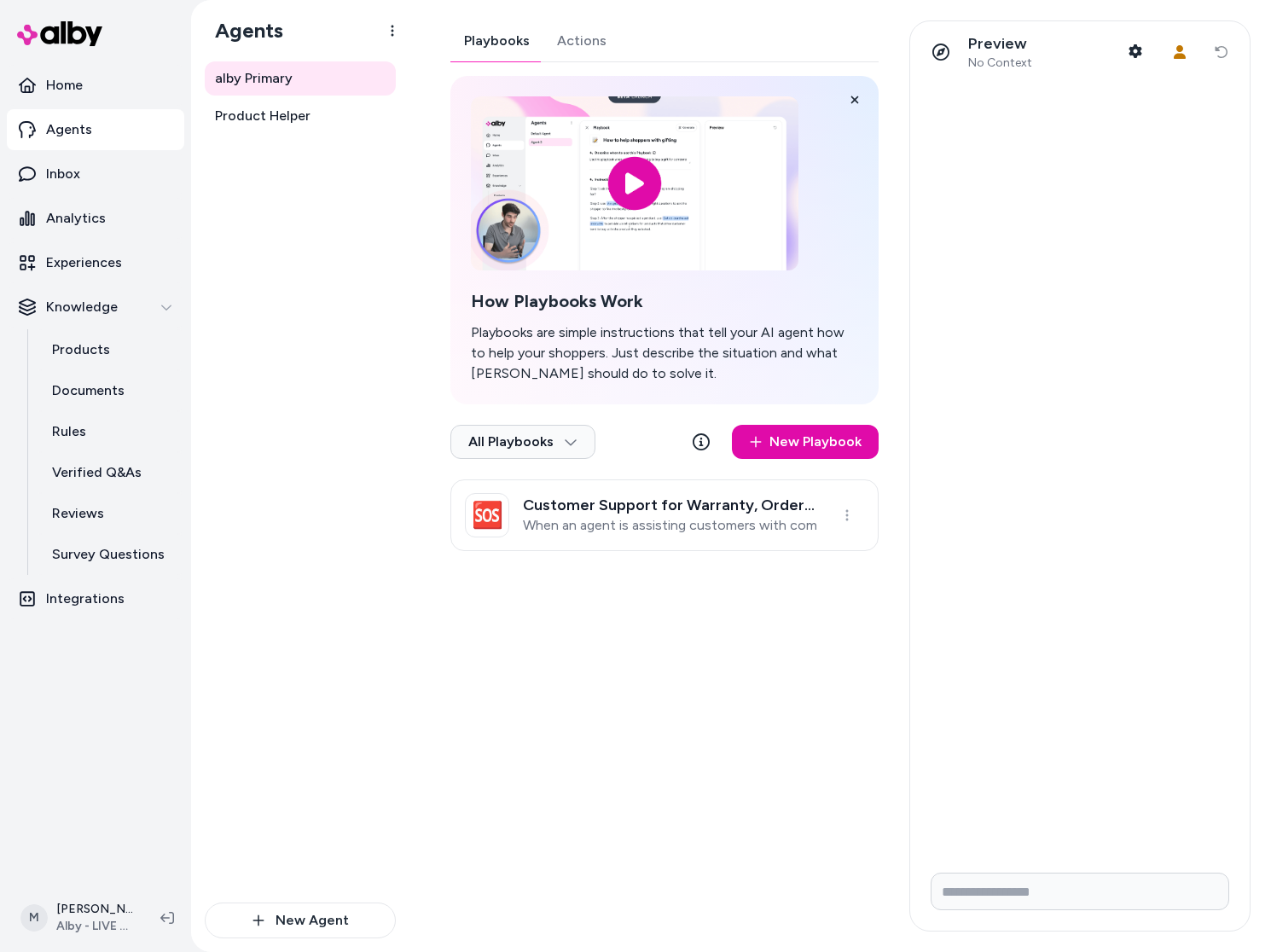
click at [562, 37] on button "Actions" at bounding box center [581, 41] width 77 height 41
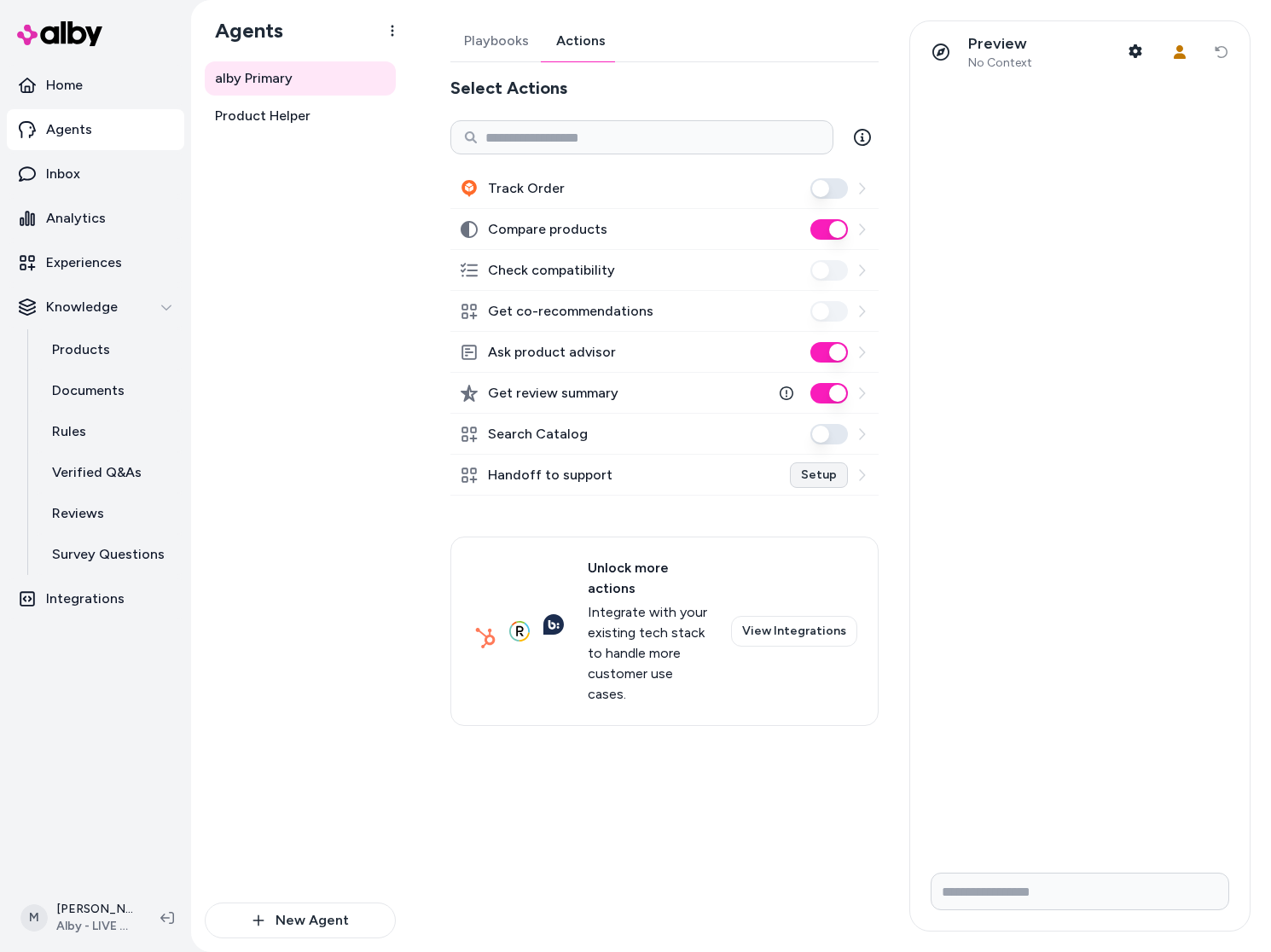
click at [829, 475] on link "Setup" at bounding box center [819, 475] width 58 height 26
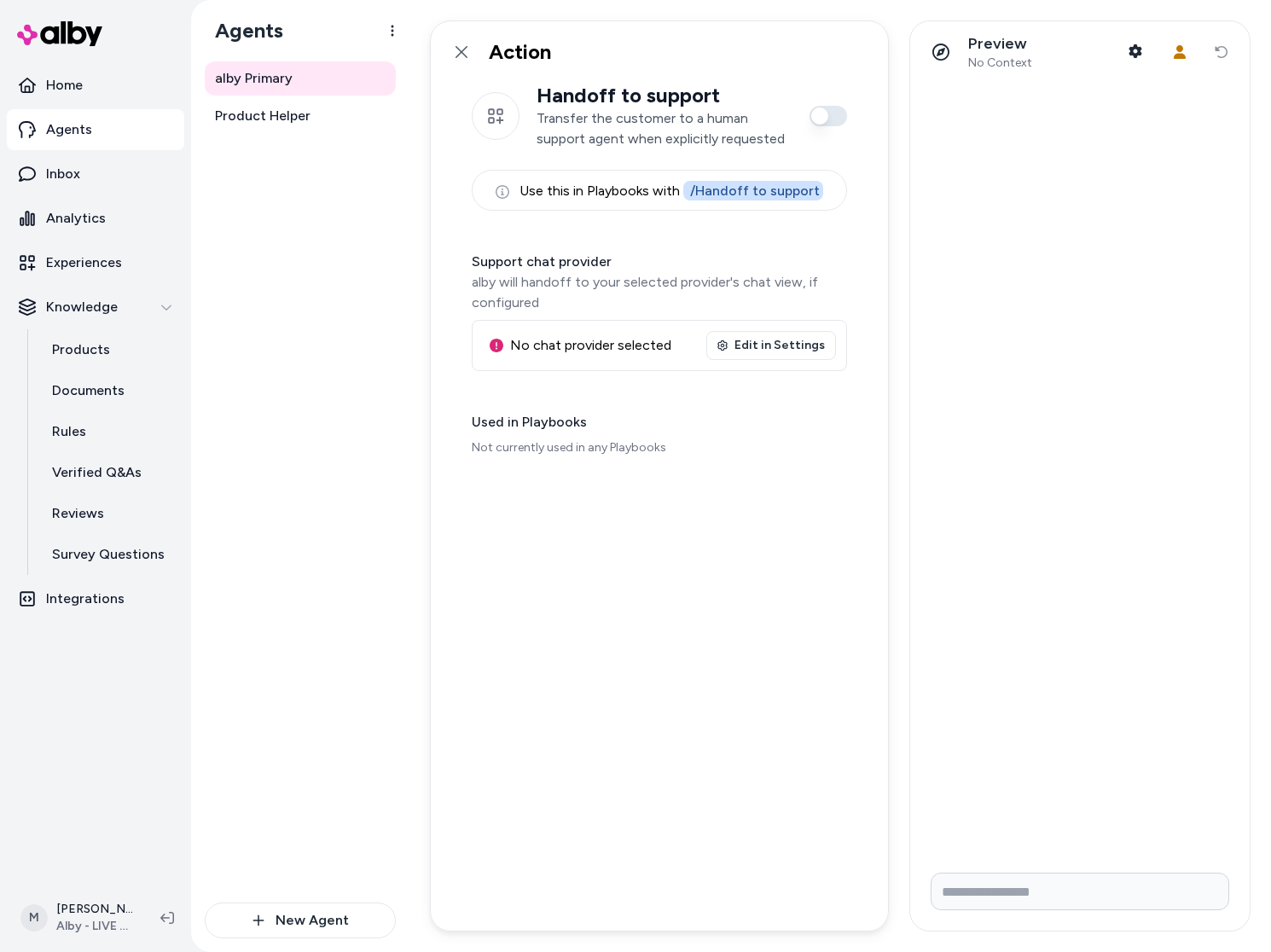
click at [556, 495] on div "Handoff to support Transfer the customer to a human support agent when explicit…" at bounding box center [659, 506] width 457 height 848
click at [808, 344] on link "Edit in Settings" at bounding box center [771, 345] width 129 height 29
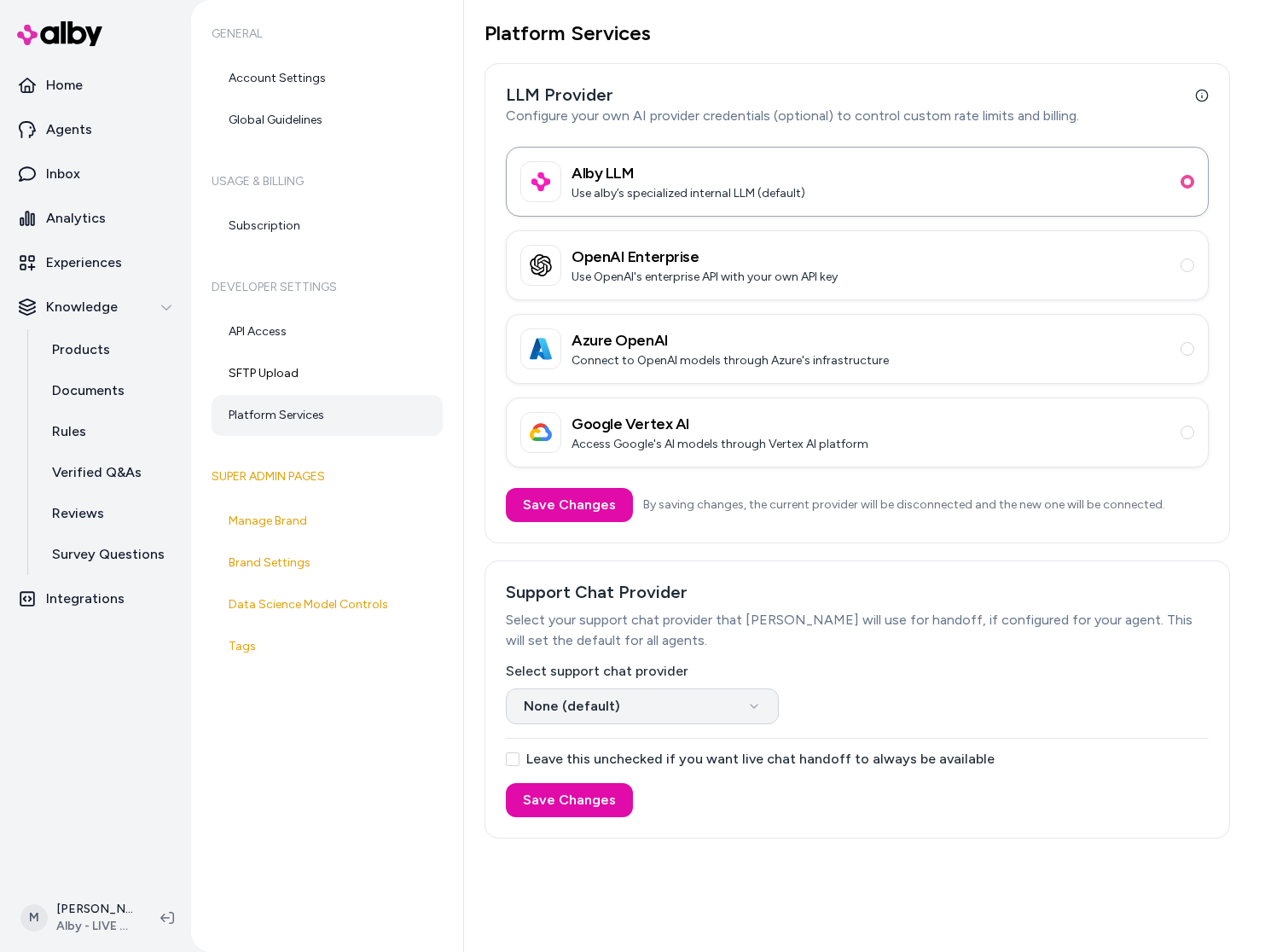
click at [749, 698] on html "Home Agents Inbox Analytics Experiences Knowledge Products Documents Rules Veri…" at bounding box center [635, 476] width 1271 height 952
click at [747, 705] on html "Home Agents Inbox Analytics Experiences Knowledge Products Documents Rules Veri…" at bounding box center [635, 476] width 1271 height 952
click at [875, 670] on html "Home Agents Inbox Analytics Experiences Knowledge Products Documents Rules Veri…" at bounding box center [635, 476] width 1271 height 952
click at [628, 698] on html "Home Agents Inbox Analytics Experiences Knowledge Products Documents Rules Veri…" at bounding box center [635, 476] width 1271 height 952
click at [711, 633] on html "Home Agents Inbox Analytics Experiences Knowledge Products Documents Rules Veri…" at bounding box center [635, 476] width 1271 height 952
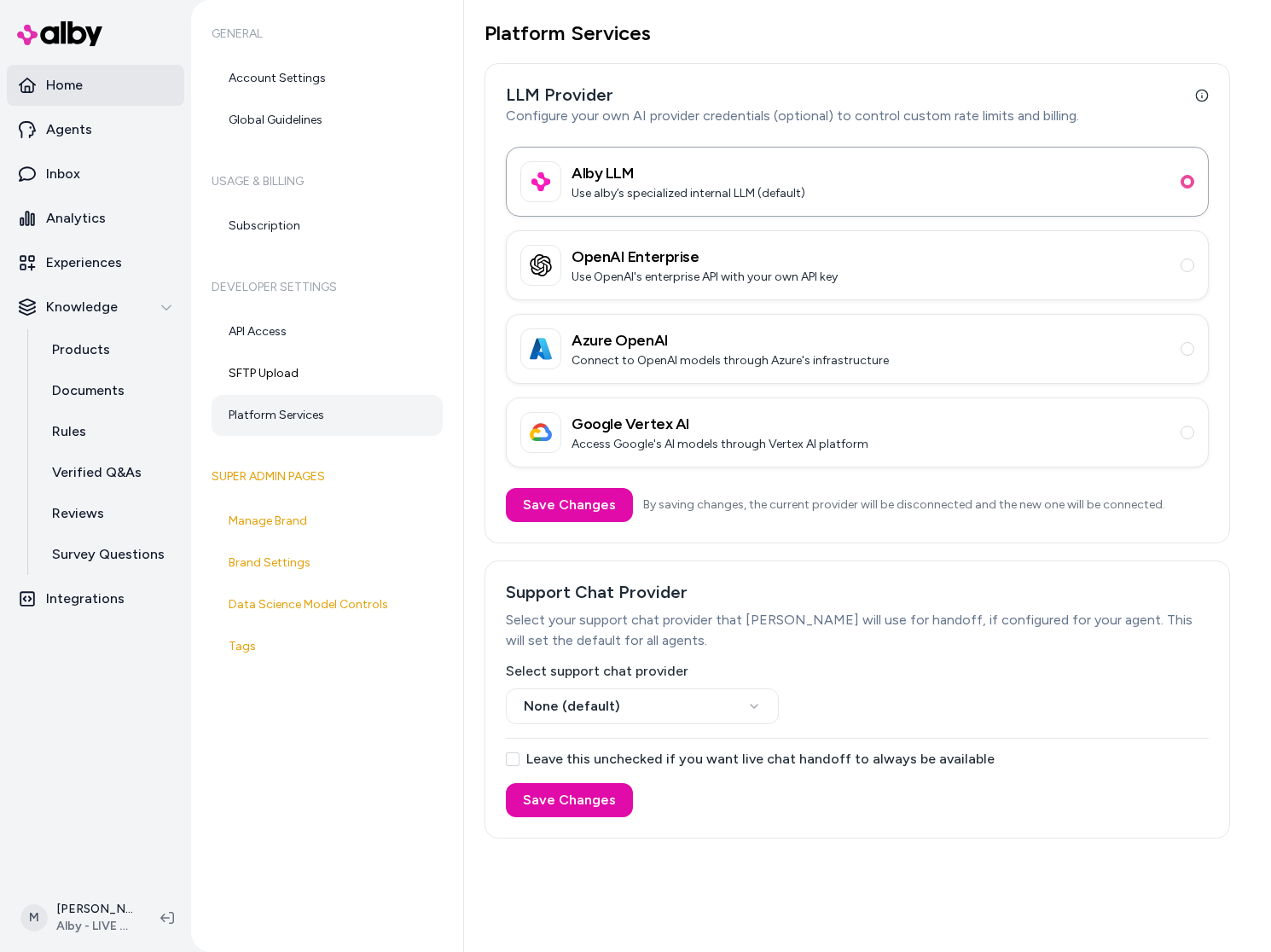
click at [86, 99] on link "Home" at bounding box center [95, 84] width 178 height 41
click at [87, 100] on link "Home" at bounding box center [95, 84] width 178 height 41
click at [87, 97] on link "Home" at bounding box center [95, 84] width 178 height 41
click at [79, 81] on p "Home" at bounding box center [64, 85] width 37 height 21
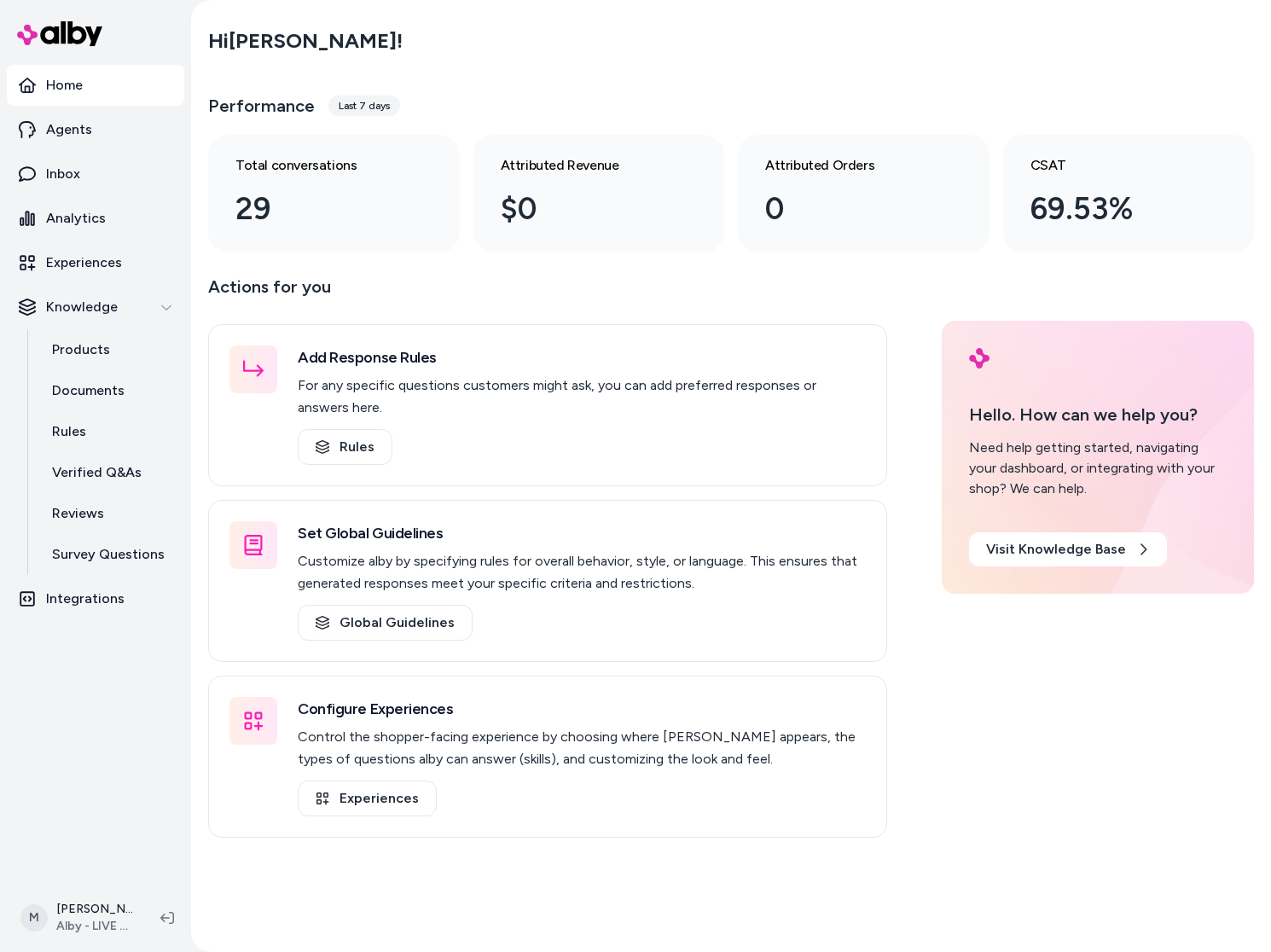
click at [930, 587] on div "Actions for you Add Response Rules For any specific questions customers might a…" at bounding box center [730, 555] width 1045 height 564
